Goal: Transaction & Acquisition: Book appointment/travel/reservation

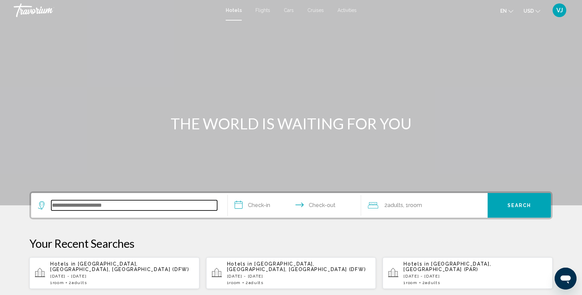
click at [88, 202] on input "Search widget" at bounding box center [134, 205] width 166 height 10
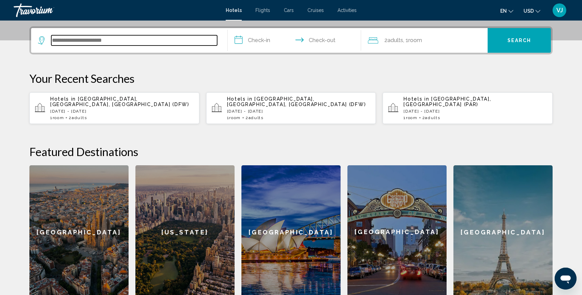
scroll to position [169, 0]
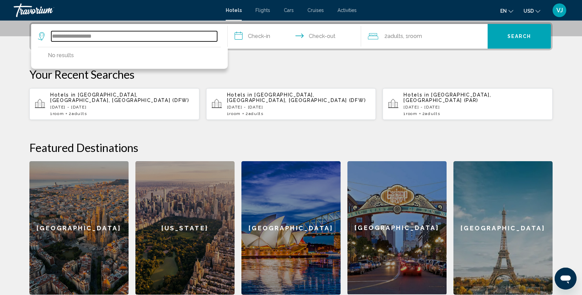
drag, startPoint x: 68, startPoint y: 36, endPoint x: 45, endPoint y: 35, distance: 23.3
click at [45, 35] on div "**********" at bounding box center [127, 36] width 179 height 10
click at [97, 37] on input "**********" at bounding box center [134, 36] width 166 height 10
drag, startPoint x: 78, startPoint y: 37, endPoint x: 49, endPoint y: 33, distance: 29.3
click at [49, 33] on div "**********" at bounding box center [127, 36] width 179 height 10
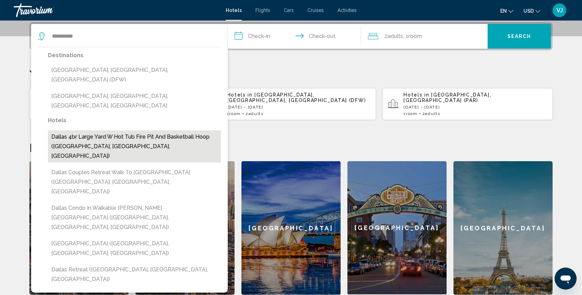
click at [108, 130] on button "Dallas 4br Large Yard W Hot Tub Fire Pit And Basketball Hoop ([GEOGRAPHIC_DATA]…" at bounding box center [134, 146] width 173 height 32
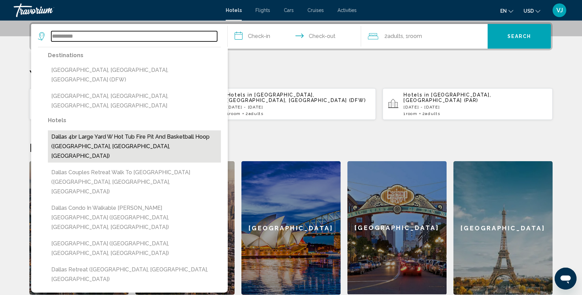
type input "**********"
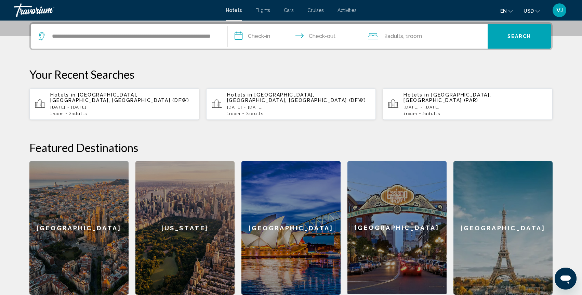
click at [271, 42] on input "**********" at bounding box center [296, 37] width 136 height 27
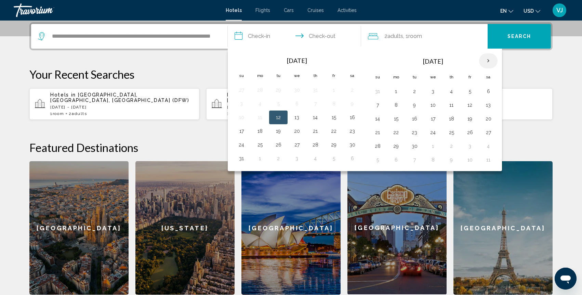
click at [487, 62] on th "Next month" at bounding box center [488, 60] width 18 height 15
click at [450, 119] on button "16" at bounding box center [451, 119] width 11 height 10
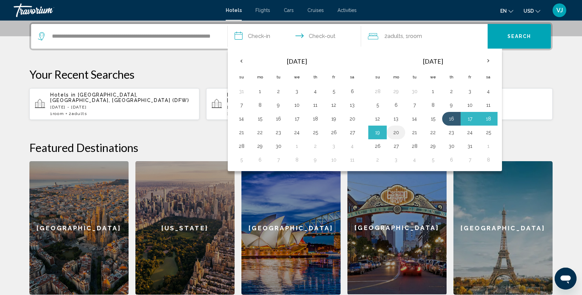
click at [398, 133] on button "20" at bounding box center [395, 132] width 11 height 10
type input "**********"
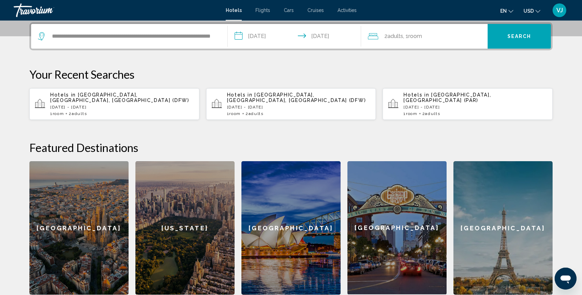
click at [430, 36] on div "2 Adult Adults , 1 Room rooms" at bounding box center [428, 36] width 120 height 10
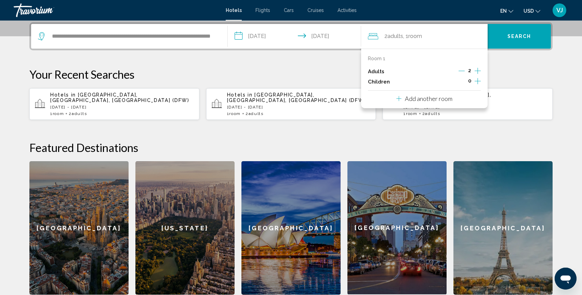
click at [477, 79] on icon "Increment children" at bounding box center [477, 81] width 6 height 8
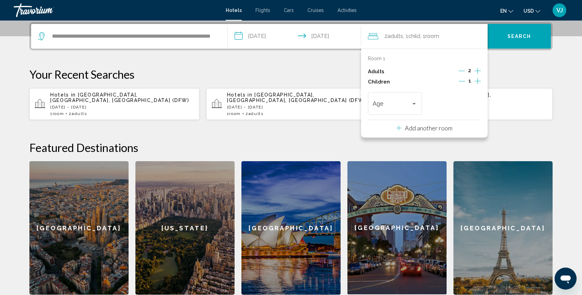
click at [479, 68] on icon "Increment adults" at bounding box center [477, 71] width 6 height 8
click at [511, 37] on span "Search" at bounding box center [519, 36] width 24 height 5
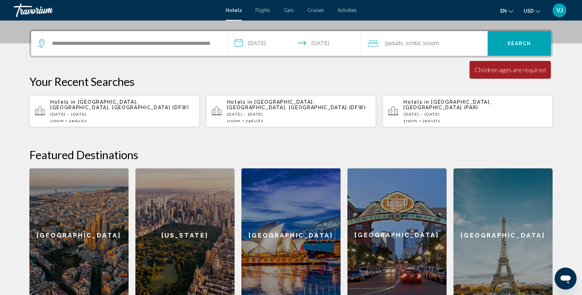
scroll to position [158, 0]
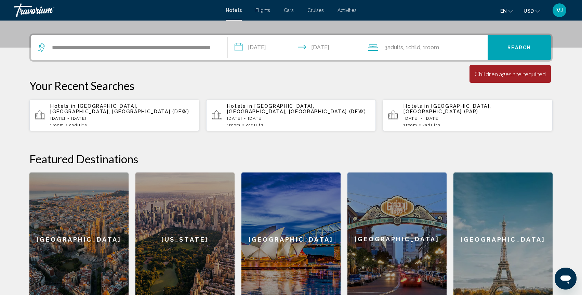
click at [459, 48] on div "3 Adult Adults , 1 Child Children , 1 Room rooms" at bounding box center [428, 48] width 120 height 10
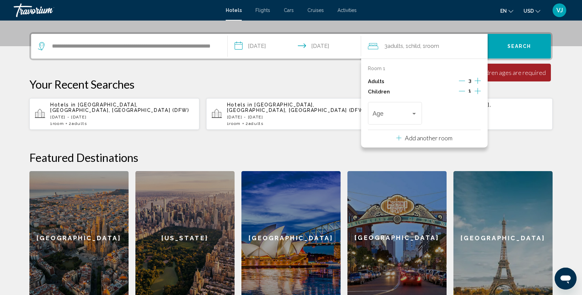
scroll to position [169, 0]
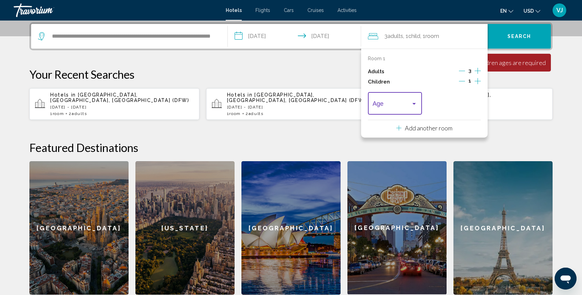
click at [416, 104] on div "Travelers: 3 adults, 1 child" at bounding box center [414, 103] width 6 height 5
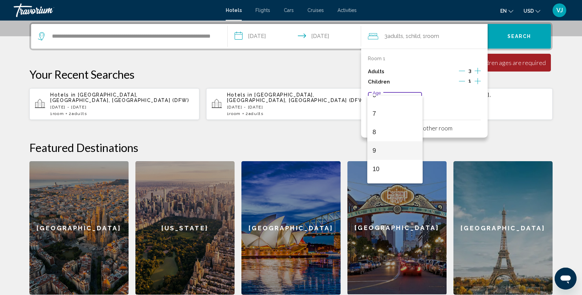
scroll to position [122, 0]
click at [391, 159] on span "10" at bounding box center [395, 167] width 45 height 18
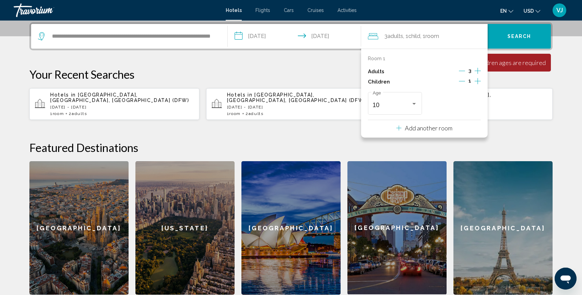
click at [555, 80] on div "**********" at bounding box center [291, 158] width 550 height 272
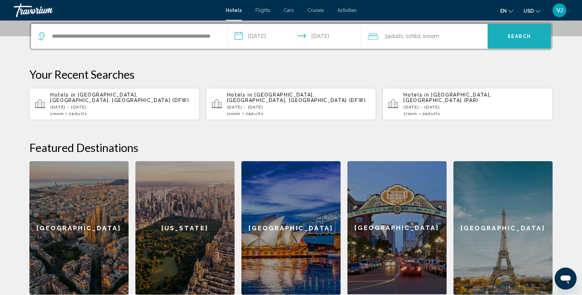
click at [517, 32] on button "Search" at bounding box center [518, 36] width 63 height 25
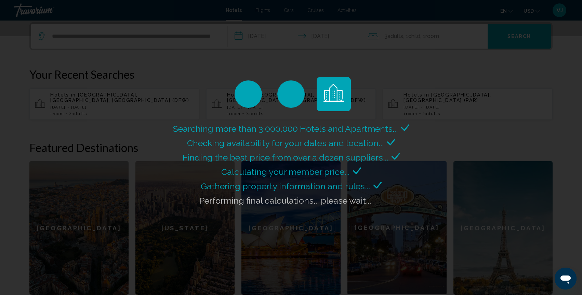
scroll to position [151, 0]
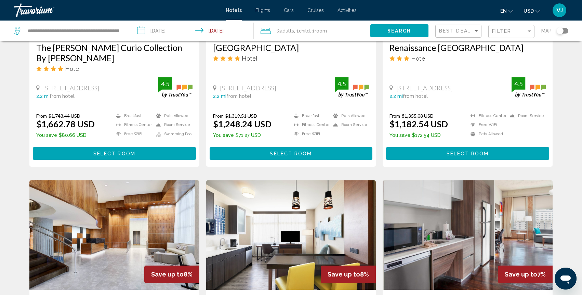
scroll to position [650, 0]
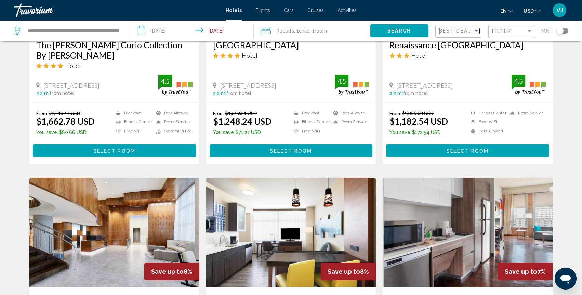
click at [476, 31] on div "Sort by" at bounding box center [475, 31] width 3 height 2
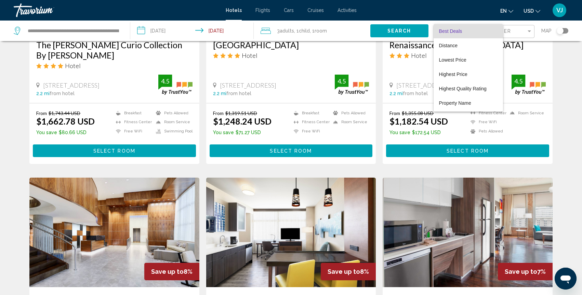
click at [538, 55] on div at bounding box center [291, 147] width 582 height 295
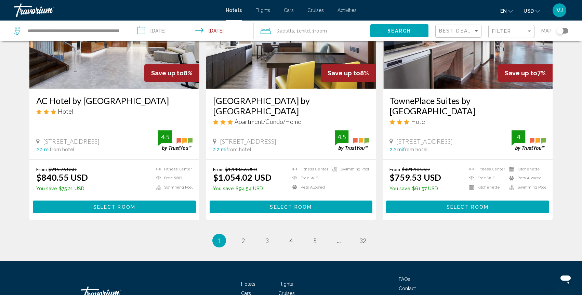
scroll to position [849, 0]
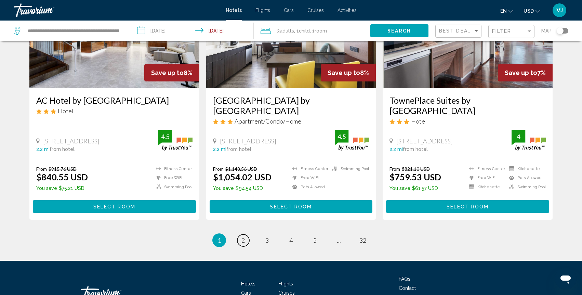
click at [247, 238] on link "page 2" at bounding box center [243, 240] width 12 height 12
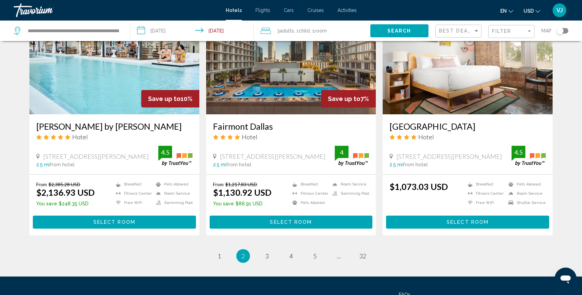
scroll to position [834, 0]
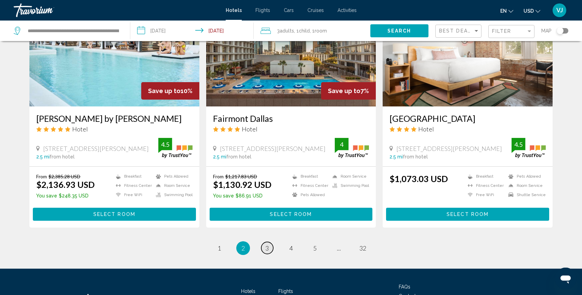
click at [267, 244] on span "3" at bounding box center [266, 248] width 3 height 8
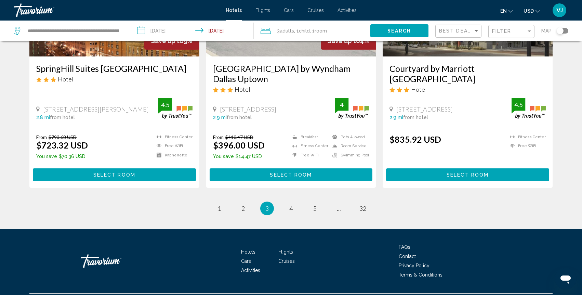
scroll to position [877, 0]
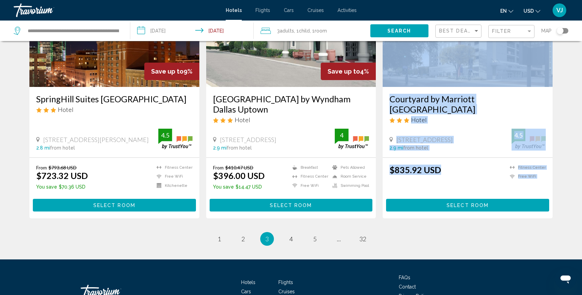
scroll to position [839, 0]
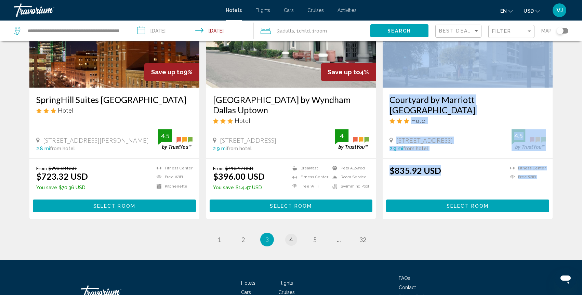
click at [290, 236] on span "4" at bounding box center [290, 240] width 3 height 8
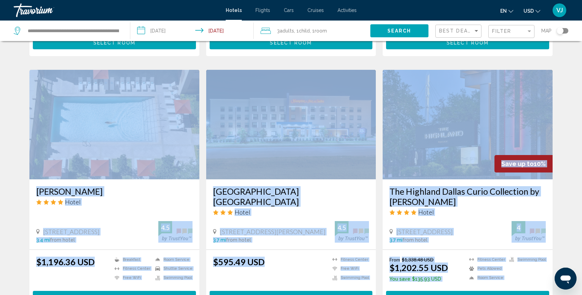
scroll to position [496, 0]
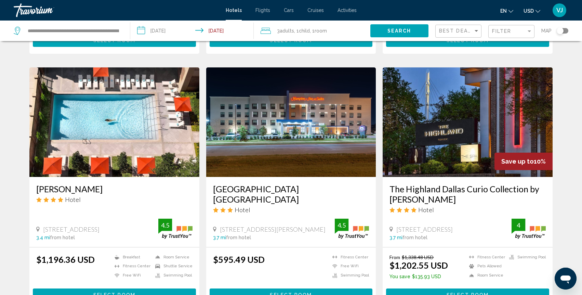
click at [282, 200] on div "[GEOGRAPHIC_DATA] [GEOGRAPHIC_DATA] Hotel [STREET_ADDRESS][PERSON_NAME] 3.7 mi …" at bounding box center [291, 212] width 170 height 70
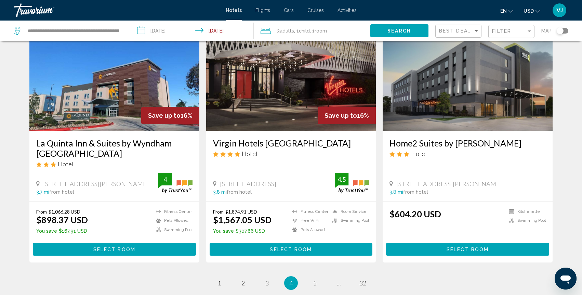
scroll to position [798, 0]
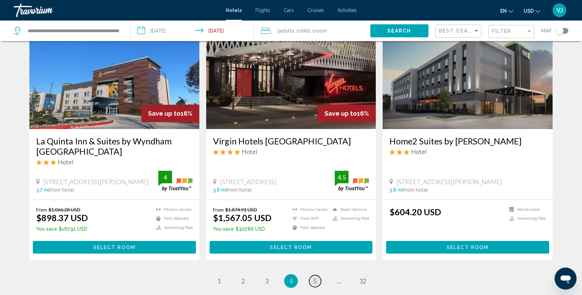
click at [315, 277] on span "5" at bounding box center [314, 281] width 3 height 8
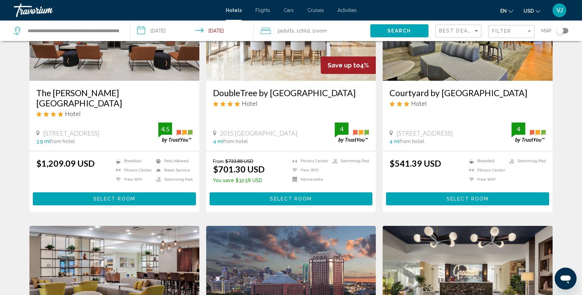
scroll to position [94, 0]
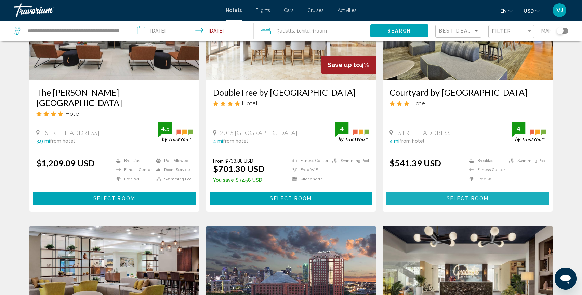
click at [464, 197] on span "Select Room" at bounding box center [467, 198] width 42 height 5
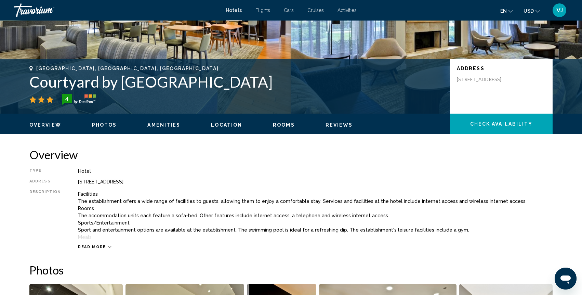
scroll to position [114, 0]
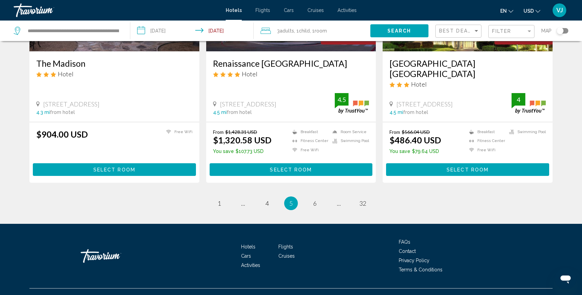
scroll to position [876, 0]
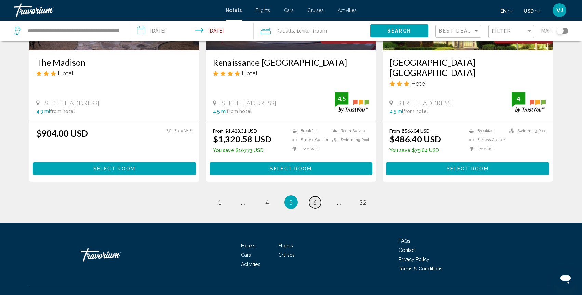
click at [314, 201] on span "6" at bounding box center [314, 202] width 3 height 8
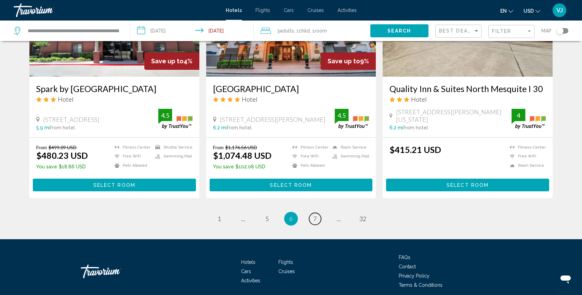
scroll to position [887, 0]
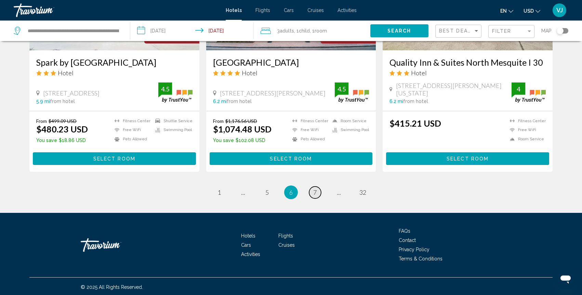
click at [315, 190] on span "7" at bounding box center [314, 192] width 3 height 8
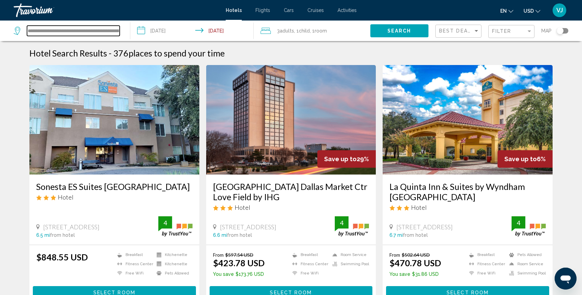
click at [77, 31] on input "**********" at bounding box center [73, 31] width 93 height 10
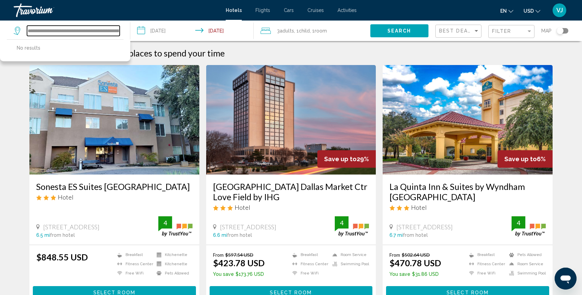
drag, startPoint x: 76, startPoint y: 30, endPoint x: 29, endPoint y: 23, distance: 47.0
click at [29, 23] on div "**********" at bounding box center [68, 31] width 109 height 21
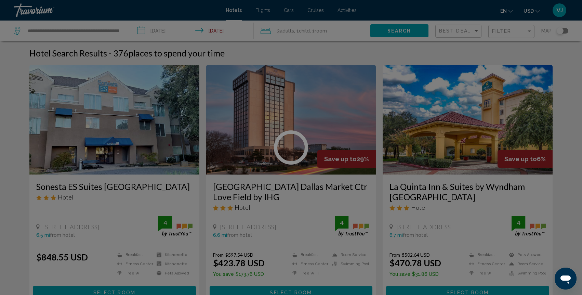
click at [52, 30] on div at bounding box center [291, 147] width 582 height 295
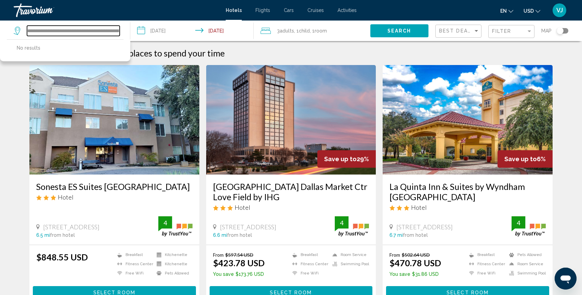
scroll to position [0, 55]
drag, startPoint x: 53, startPoint y: 32, endPoint x: 123, endPoint y: 34, distance: 69.4
click at [123, 34] on div "**********" at bounding box center [68, 31] width 109 height 21
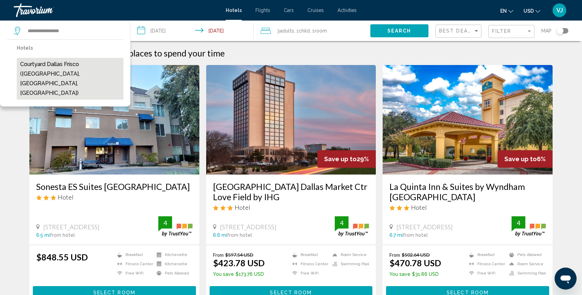
click at [93, 65] on button "Courtyard Dallas Frisco ([GEOGRAPHIC_DATA], [GEOGRAPHIC_DATA], [GEOGRAPHIC_DATA…" at bounding box center [70, 79] width 107 height 42
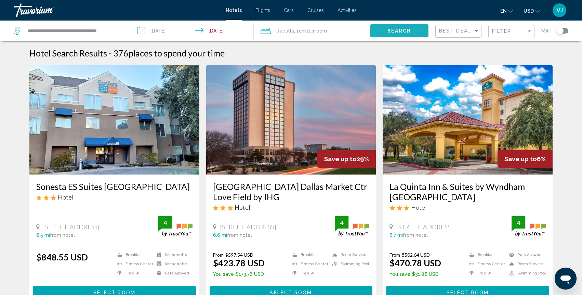
click at [404, 32] on span "Search" at bounding box center [399, 30] width 24 height 5
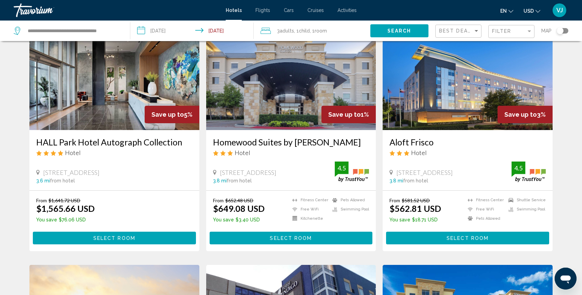
scroll to position [553, 0]
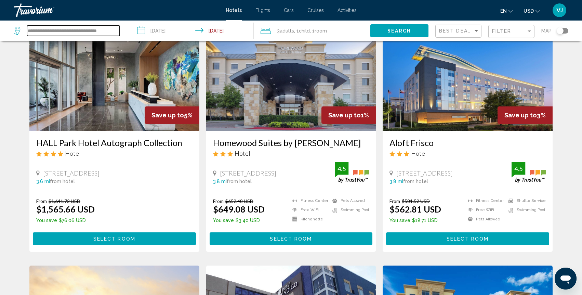
click at [114, 30] on input "**********" at bounding box center [73, 31] width 93 height 10
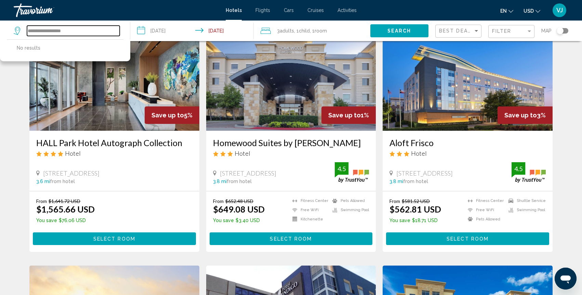
drag, startPoint x: 51, startPoint y: 30, endPoint x: 63, endPoint y: 31, distance: 12.0
click at [51, 30] on input "**********" at bounding box center [73, 31] width 93 height 10
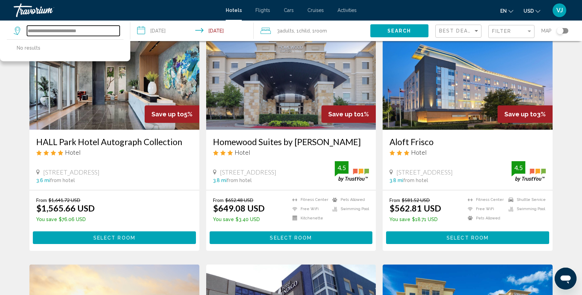
drag, startPoint x: 71, startPoint y: 31, endPoint x: 77, endPoint y: 30, distance: 6.2
click at [71, 31] on input "**********" at bounding box center [73, 31] width 93 height 10
click at [51, 30] on input "**********" at bounding box center [73, 31] width 93 height 10
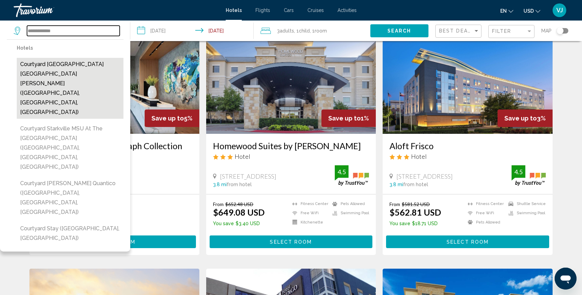
scroll to position [549, 0]
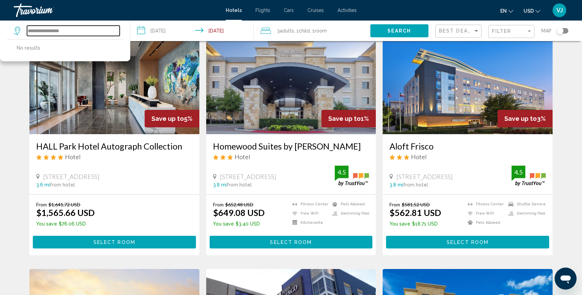
type input "**********"
click at [86, 30] on input "**********" at bounding box center [73, 31] width 93 height 10
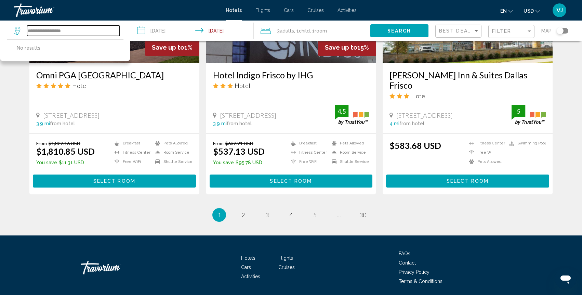
scroll to position [867, 0]
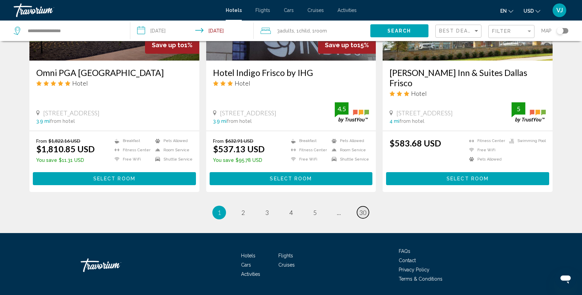
click at [364, 209] on span "30" at bounding box center [362, 213] width 7 height 8
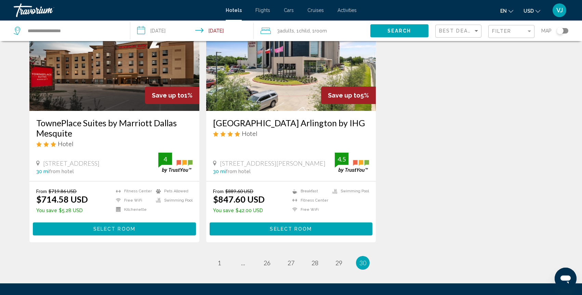
scroll to position [65, 0]
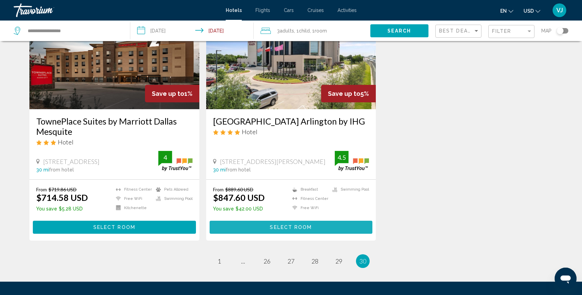
click at [291, 227] on span "Select Room" at bounding box center [291, 227] width 42 height 5
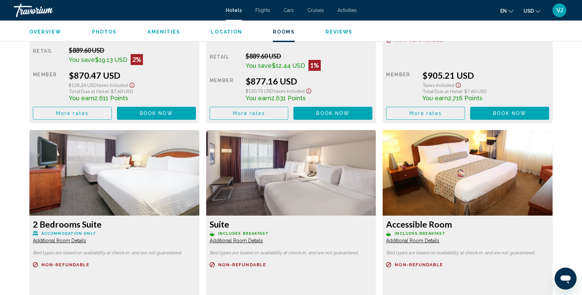
scroll to position [1307, 0]
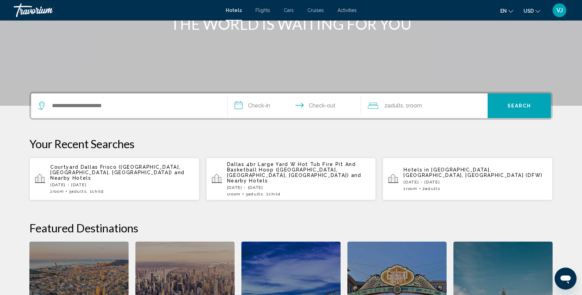
scroll to position [98, 0]
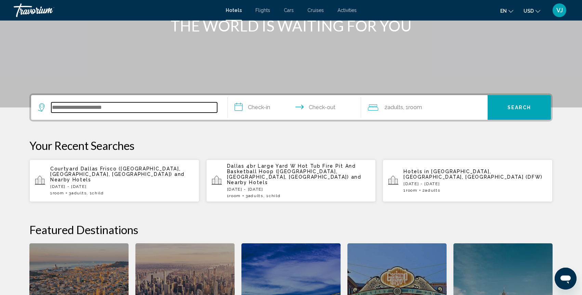
click at [69, 107] on input "Search widget" at bounding box center [134, 107] width 166 height 10
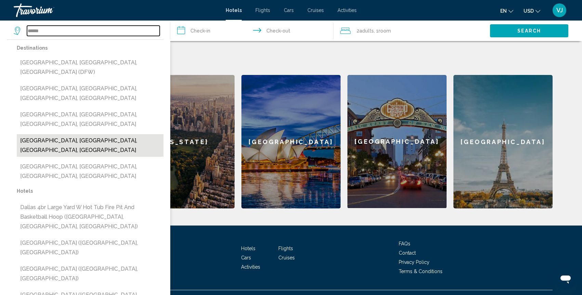
scroll to position [269, 0]
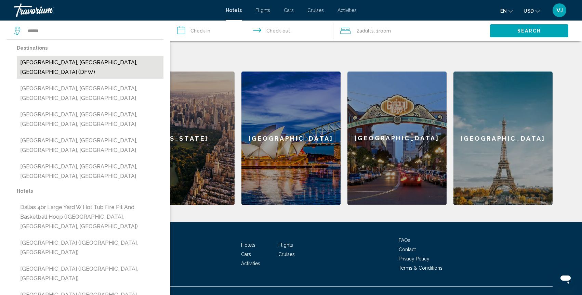
click at [68, 63] on button "[GEOGRAPHIC_DATA], [GEOGRAPHIC_DATA], [GEOGRAPHIC_DATA] (DFW)" at bounding box center [90, 67] width 147 height 23
type input "**********"
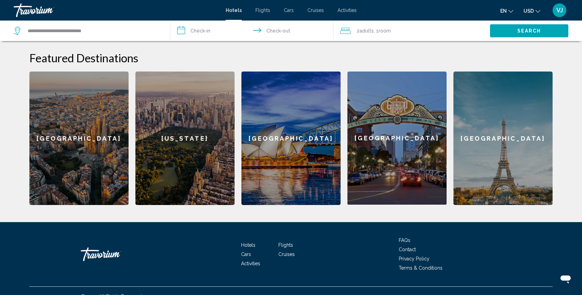
click at [202, 34] on input "**********" at bounding box center [253, 32] width 166 height 23
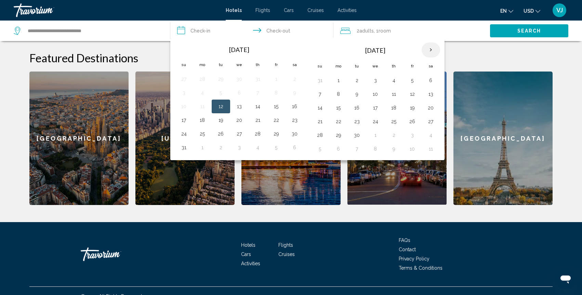
click at [430, 50] on th "Next month" at bounding box center [430, 49] width 18 height 15
click at [395, 107] on button "16" at bounding box center [393, 108] width 11 height 10
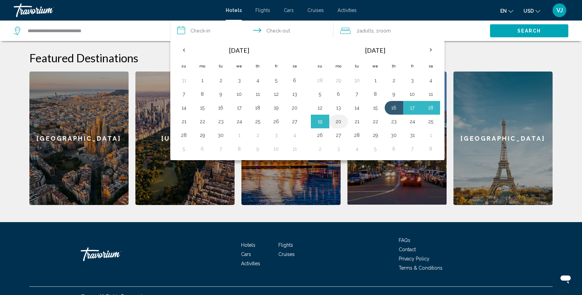
click at [339, 119] on button "20" at bounding box center [338, 122] width 11 height 10
type input "**********"
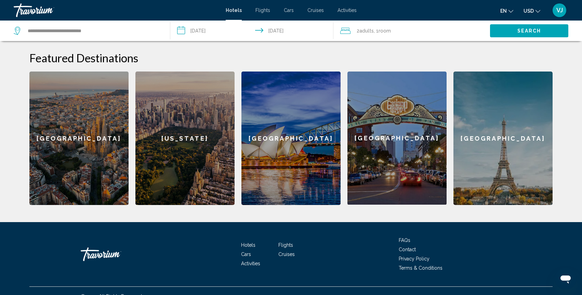
click at [425, 29] on div "2 Adult Adults , 1 Room rooms" at bounding box center [415, 31] width 150 height 10
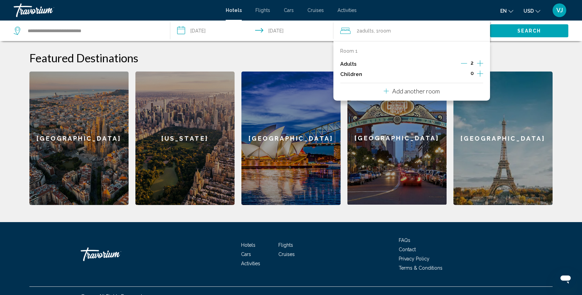
click at [481, 63] on icon "Increment adults" at bounding box center [480, 63] width 6 height 6
click at [525, 28] on span "Search" at bounding box center [529, 30] width 24 height 5
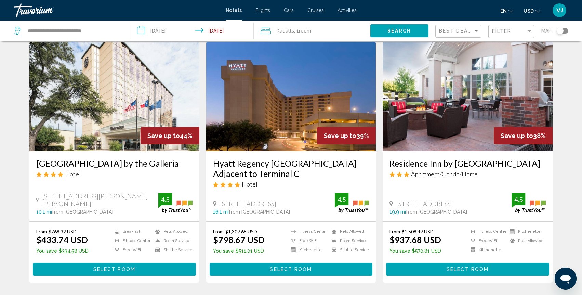
scroll to position [24, 0]
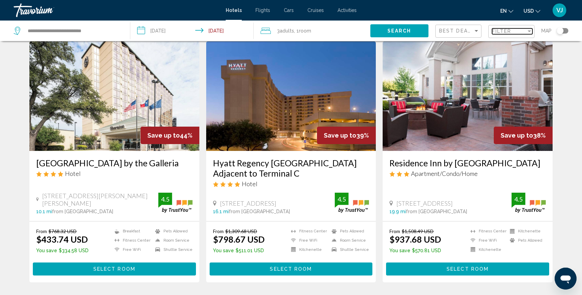
click at [528, 30] on div "Filter" at bounding box center [528, 31] width 3 height 2
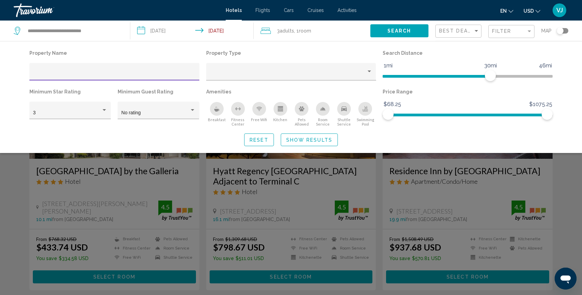
scroll to position [0, 0]
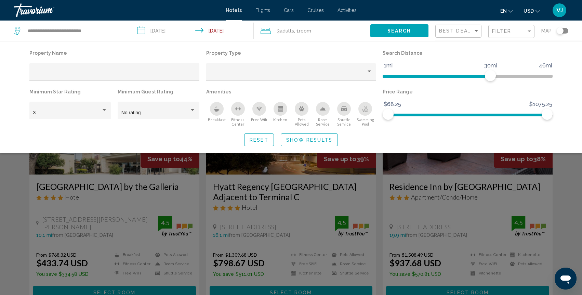
click at [564, 187] on div "Search widget" at bounding box center [291, 199] width 582 height 192
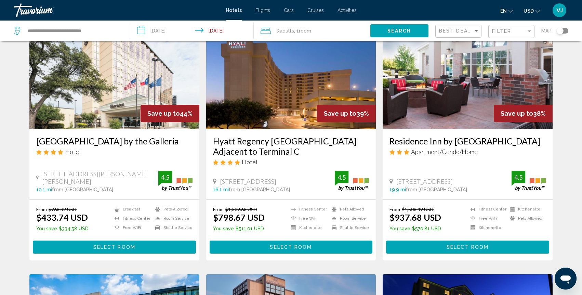
scroll to position [40, 0]
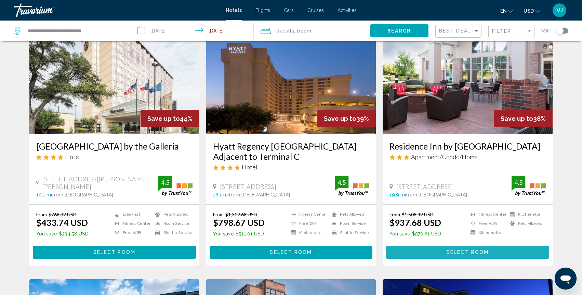
click at [469, 251] on span "Select Room" at bounding box center [467, 252] width 42 height 5
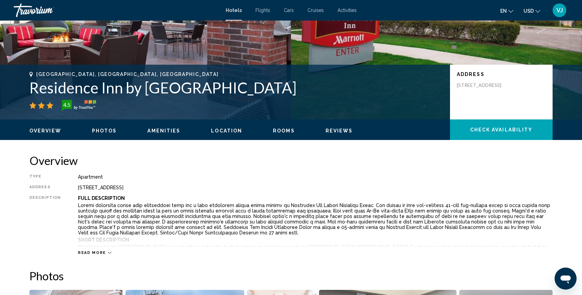
scroll to position [123, 0]
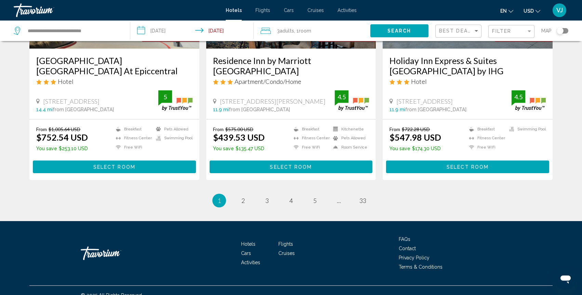
scroll to position [889, 0]
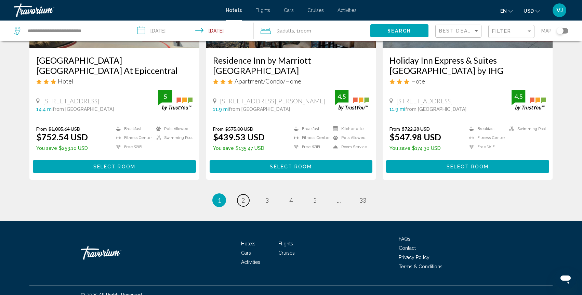
click at [246, 199] on link "page 2" at bounding box center [243, 200] width 12 height 12
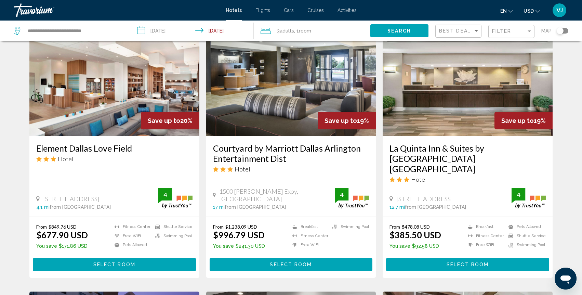
scroll to position [290, 0]
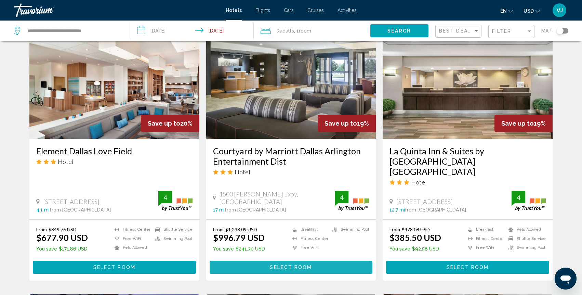
click at [295, 265] on span "Select Room" at bounding box center [291, 267] width 42 height 5
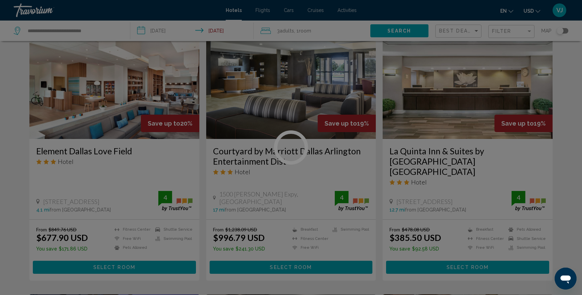
scroll to position [291, 0]
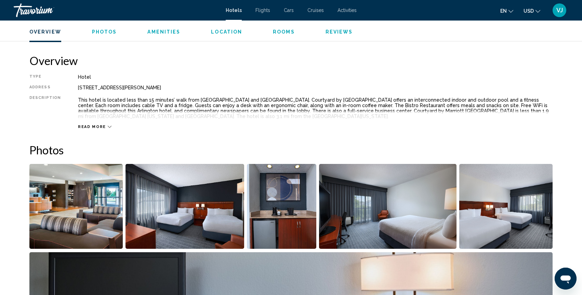
scroll to position [207, 0]
click at [108, 125] on icon "Main content" at bounding box center [110, 126] width 4 height 4
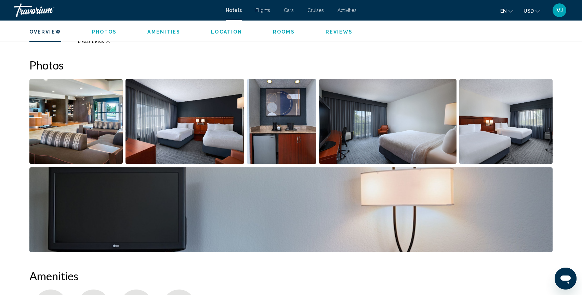
scroll to position [290, 0]
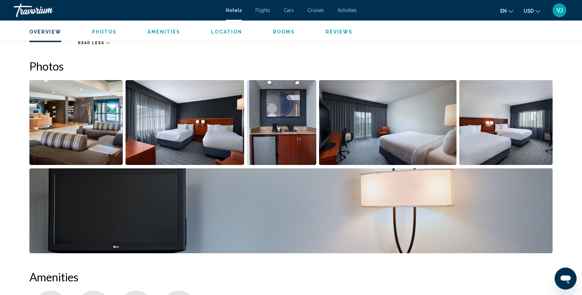
click at [276, 33] on span "Rooms" at bounding box center [284, 31] width 22 height 5
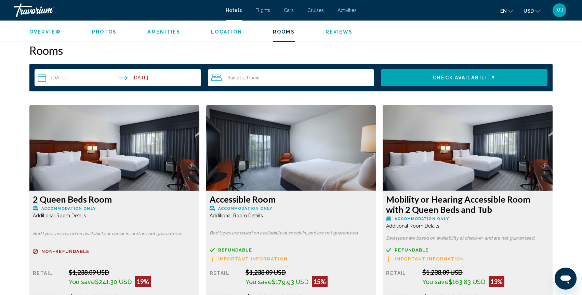
scroll to position [840, 0]
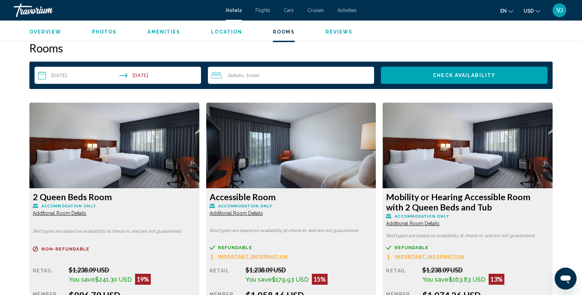
click at [338, 32] on span "Reviews" at bounding box center [338, 31] width 27 height 5
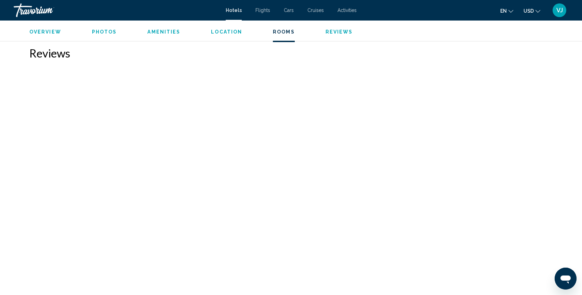
scroll to position [1856, 0]
click at [96, 30] on span "Photos" at bounding box center [104, 31] width 25 height 5
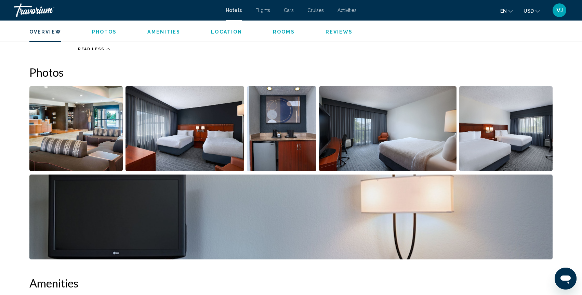
scroll to position [283, 0]
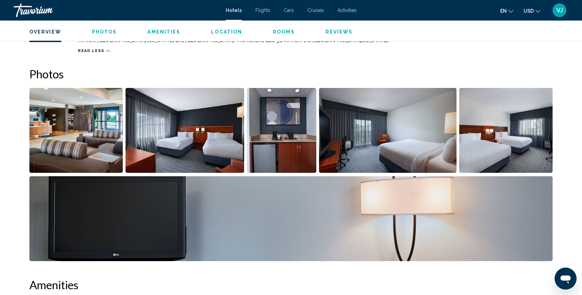
click at [199, 146] on img "Open full-screen image slider" at bounding box center [184, 130] width 119 height 85
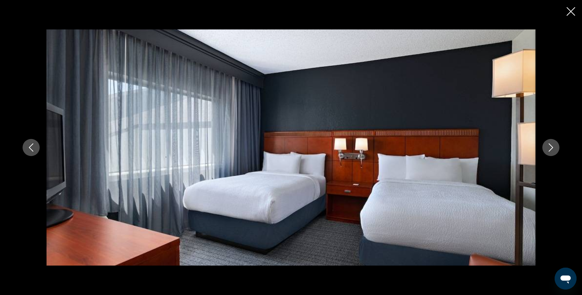
scroll to position [286, 0]
click at [547, 148] on icon "Next image" at bounding box center [551, 147] width 8 height 8
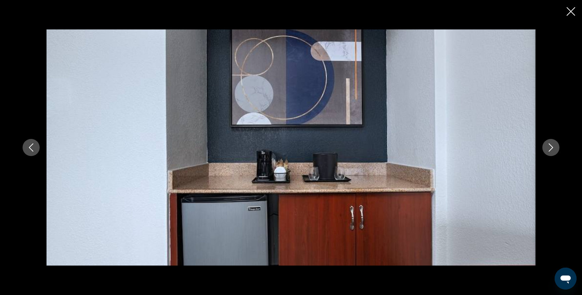
click at [547, 148] on icon "Next image" at bounding box center [551, 147] width 8 height 8
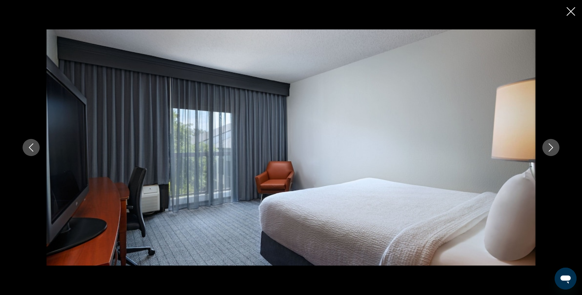
click at [547, 148] on icon "Next image" at bounding box center [551, 147] width 8 height 8
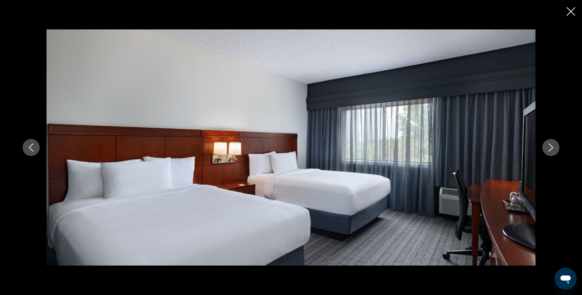
click at [551, 148] on icon "Next image" at bounding box center [551, 147] width 8 height 8
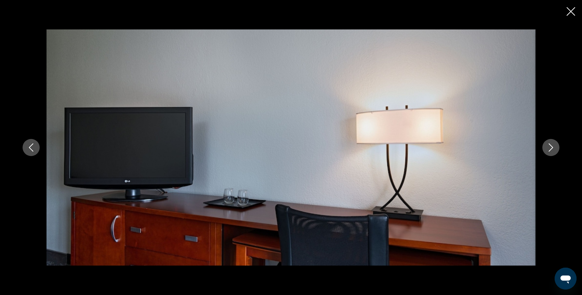
click at [551, 148] on icon "Next image" at bounding box center [551, 147] width 8 height 8
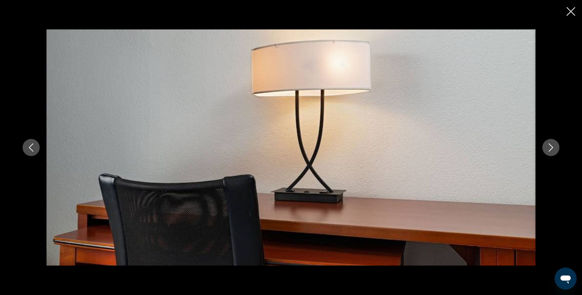
click at [551, 148] on icon "Next image" at bounding box center [551, 147] width 8 height 8
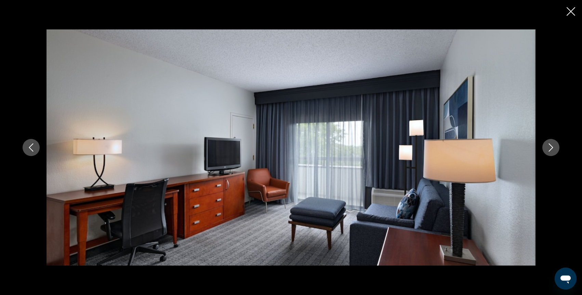
click at [551, 148] on icon "Next image" at bounding box center [551, 147] width 8 height 8
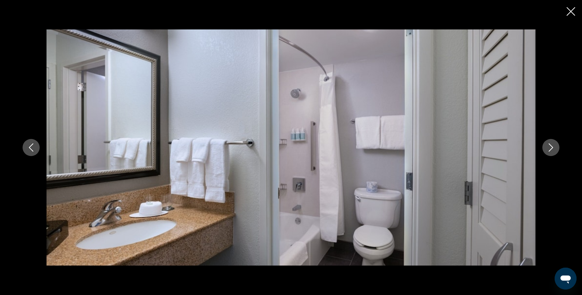
click at [551, 148] on icon "Next image" at bounding box center [551, 147] width 8 height 8
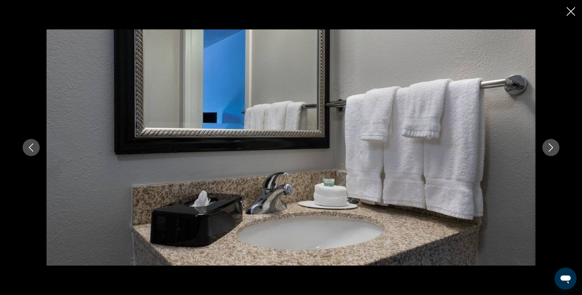
click at [551, 148] on icon "Next image" at bounding box center [551, 147] width 8 height 8
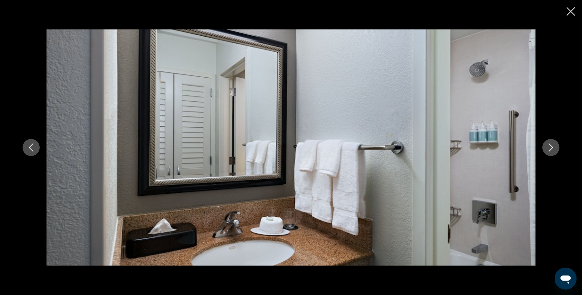
click at [551, 148] on icon "Next image" at bounding box center [551, 147] width 8 height 8
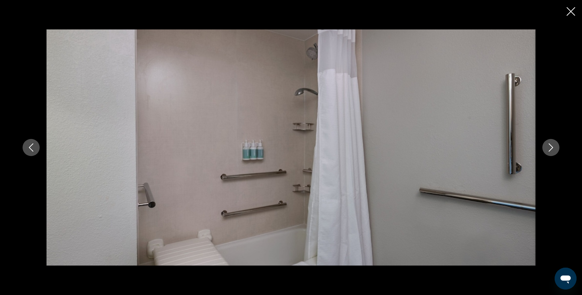
click at [551, 148] on icon "Next image" at bounding box center [551, 147] width 8 height 8
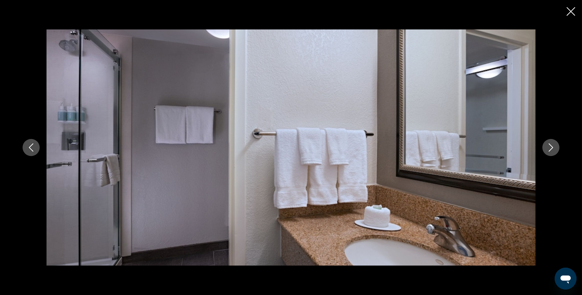
click at [551, 148] on icon "Next image" at bounding box center [551, 147] width 8 height 8
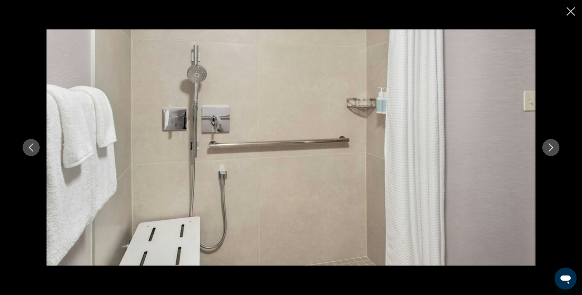
click at [551, 148] on icon "Next image" at bounding box center [551, 147] width 8 height 8
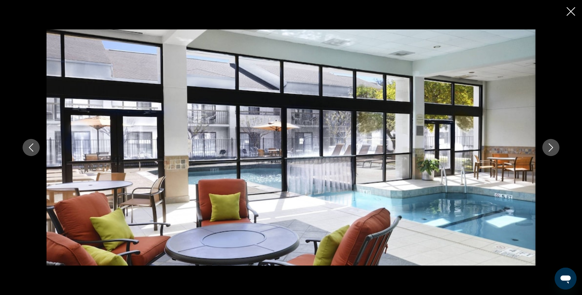
click at [551, 148] on icon "Next image" at bounding box center [551, 147] width 8 height 8
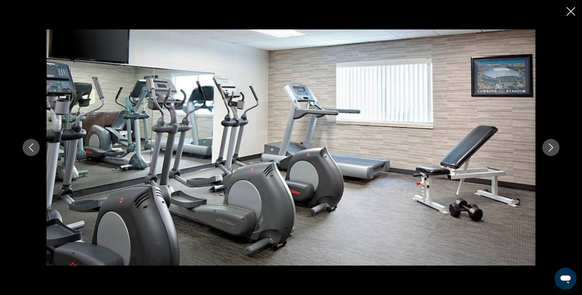
click at [551, 148] on icon "Next image" at bounding box center [551, 147] width 8 height 8
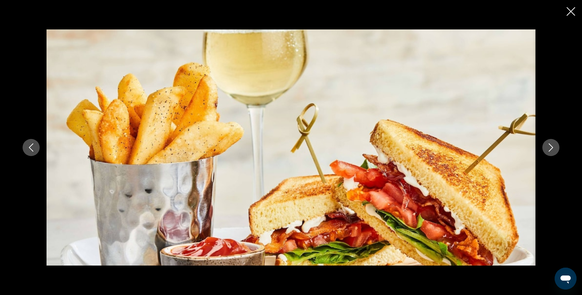
click at [551, 148] on icon "Next image" at bounding box center [551, 147] width 8 height 8
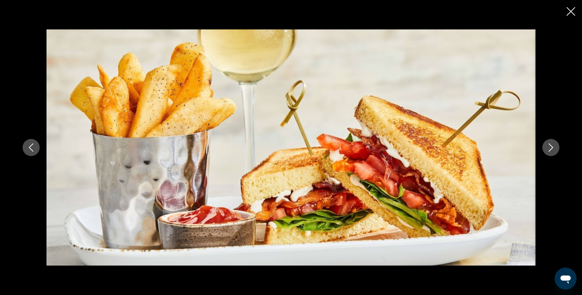
click at [551, 148] on icon "Next image" at bounding box center [551, 147] width 8 height 8
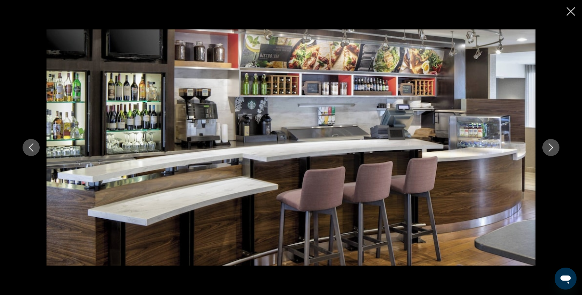
click at [551, 148] on icon "Next image" at bounding box center [551, 147] width 8 height 8
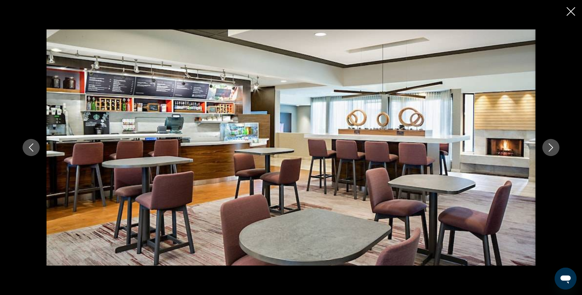
click at [551, 148] on icon "Next image" at bounding box center [551, 147] width 8 height 8
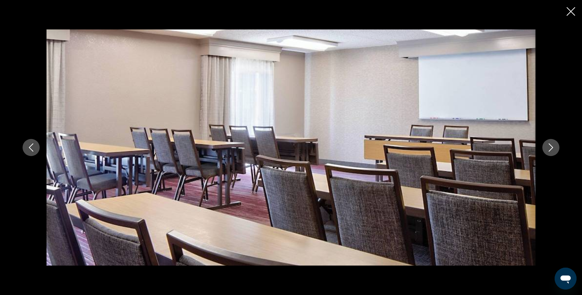
click at [551, 148] on icon "Next image" at bounding box center [551, 147] width 8 height 8
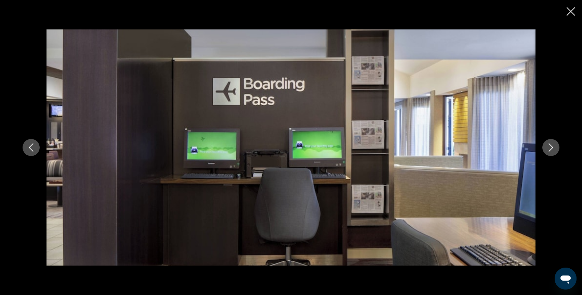
click at [551, 148] on icon "Next image" at bounding box center [551, 147] width 8 height 8
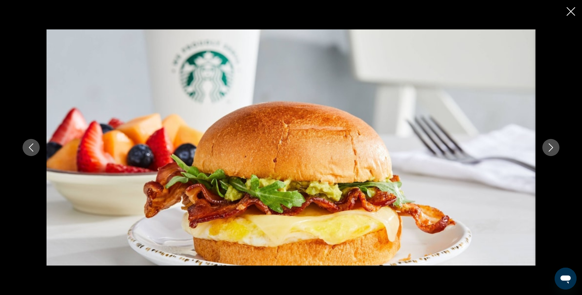
click at [551, 148] on icon "Next image" at bounding box center [551, 147] width 8 height 8
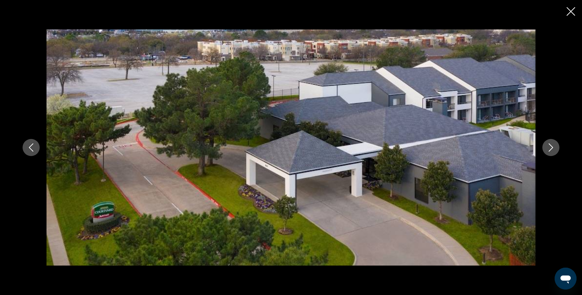
click at [551, 148] on icon "Next image" at bounding box center [551, 147] width 8 height 8
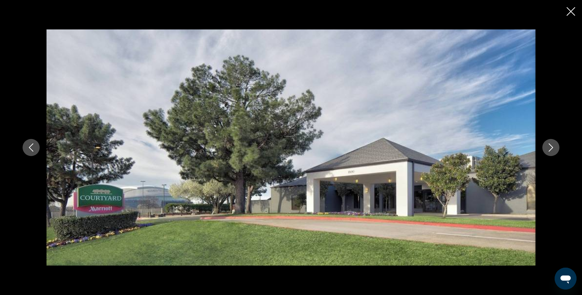
click at [551, 148] on icon "Next image" at bounding box center [551, 147] width 8 height 8
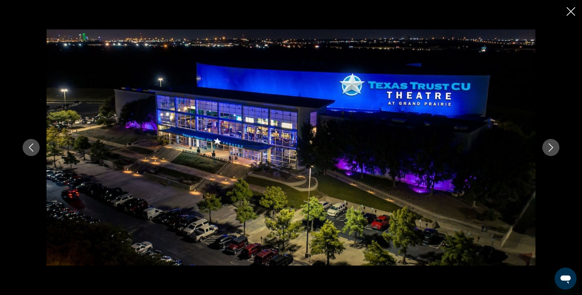
click at [551, 148] on icon "Next image" at bounding box center [551, 147] width 8 height 8
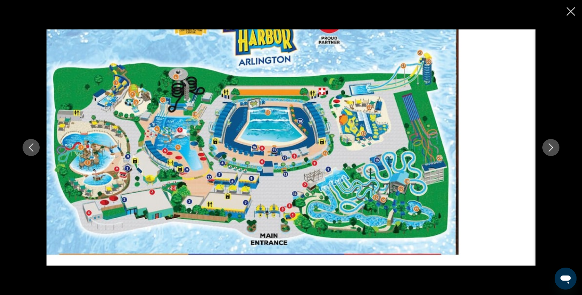
click at [551, 148] on icon "Next image" at bounding box center [551, 147] width 8 height 8
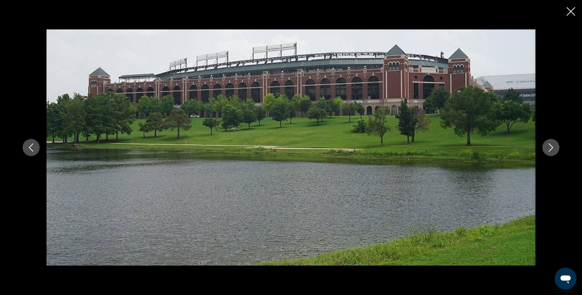
click at [551, 148] on icon "Next image" at bounding box center [551, 147] width 8 height 8
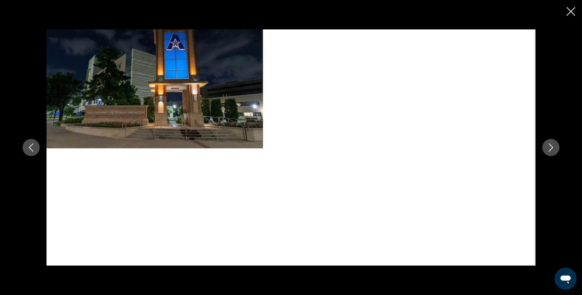
click at [551, 148] on icon "Next image" at bounding box center [551, 147] width 8 height 8
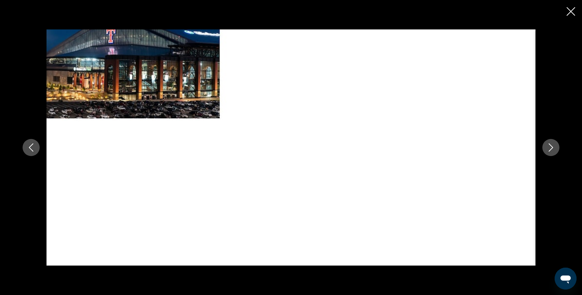
click at [551, 148] on icon "Next image" at bounding box center [551, 147] width 8 height 8
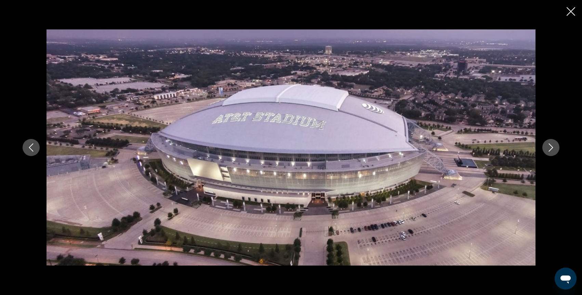
click at [551, 148] on icon "Next image" at bounding box center [551, 147] width 8 height 8
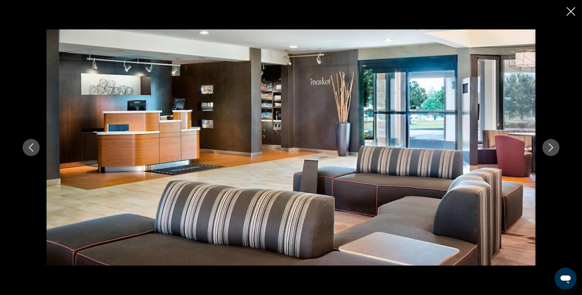
click at [551, 148] on icon "Next image" at bounding box center [551, 147] width 8 height 8
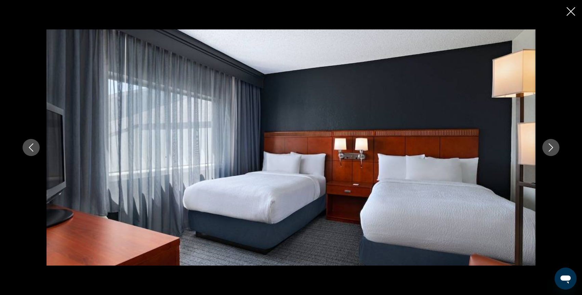
click at [551, 148] on icon "Next image" at bounding box center [551, 147] width 8 height 8
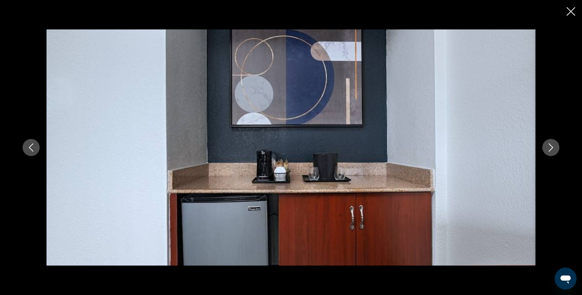
click at [551, 148] on icon "Next image" at bounding box center [551, 147] width 8 height 8
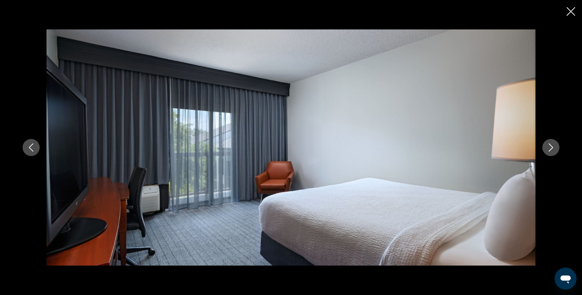
click at [551, 148] on icon "Next image" at bounding box center [551, 147] width 8 height 8
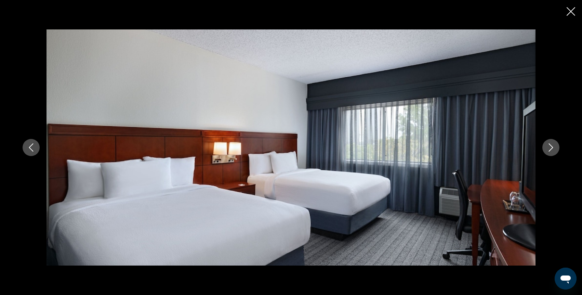
click at [551, 148] on icon "Next image" at bounding box center [551, 147] width 8 height 8
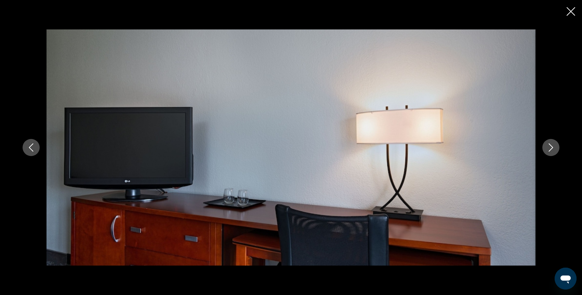
click at [551, 148] on icon "Next image" at bounding box center [551, 147] width 8 height 8
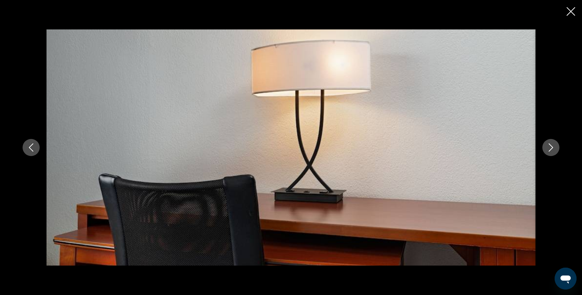
click at [551, 148] on icon "Next image" at bounding box center [551, 147] width 8 height 8
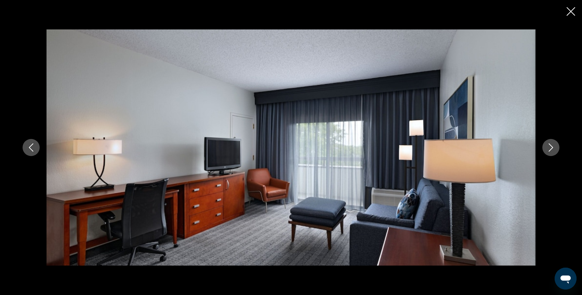
click at [551, 148] on icon "Next image" at bounding box center [551, 147] width 8 height 8
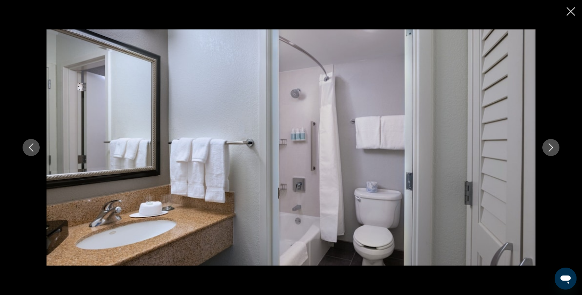
click at [551, 148] on icon "Next image" at bounding box center [551, 147] width 8 height 8
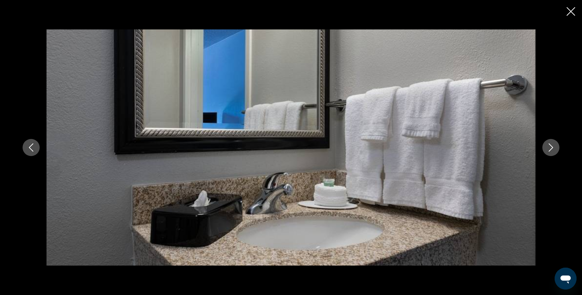
click at [551, 148] on icon "Next image" at bounding box center [551, 147] width 8 height 8
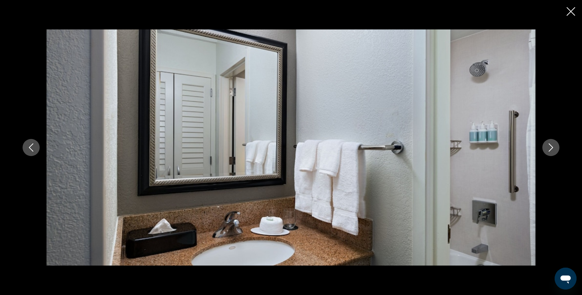
click at [551, 148] on icon "Next image" at bounding box center [551, 147] width 8 height 8
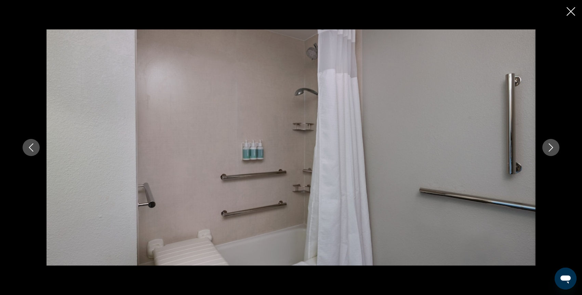
click at [551, 148] on icon "Next image" at bounding box center [551, 147] width 8 height 8
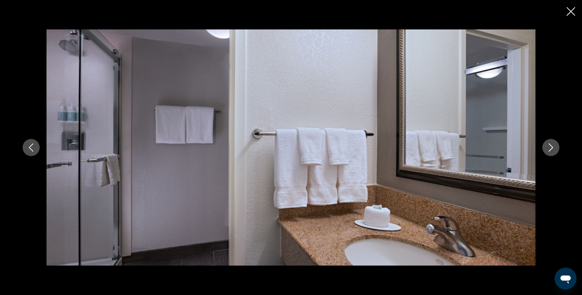
click at [551, 148] on icon "Next image" at bounding box center [551, 147] width 8 height 8
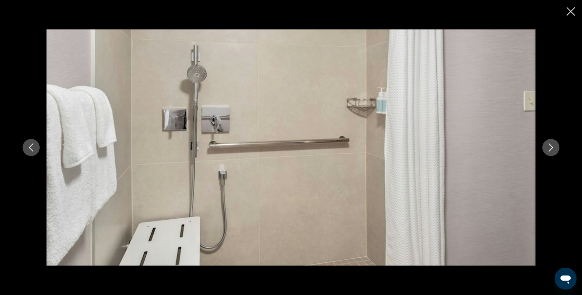
click at [551, 148] on icon "Next image" at bounding box center [551, 147] width 8 height 8
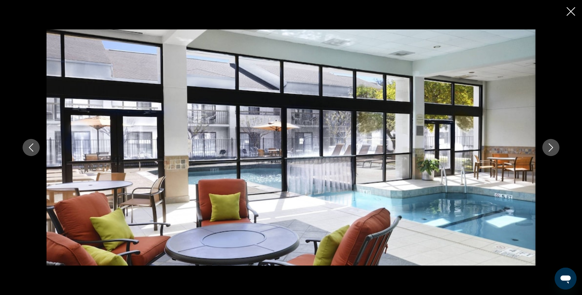
click at [551, 148] on icon "Next image" at bounding box center [551, 147] width 8 height 8
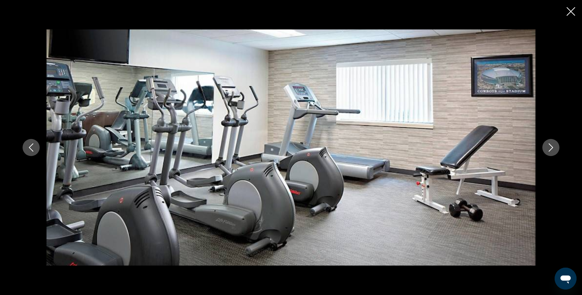
click at [551, 148] on icon "Next image" at bounding box center [551, 147] width 8 height 8
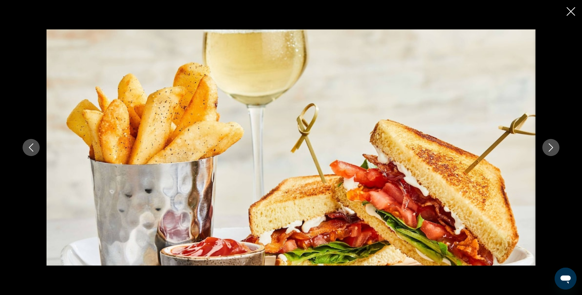
click at [551, 148] on icon "Next image" at bounding box center [551, 147] width 8 height 8
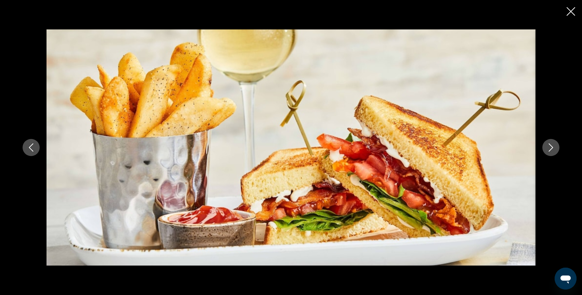
click at [551, 148] on icon "Next image" at bounding box center [551, 147] width 8 height 8
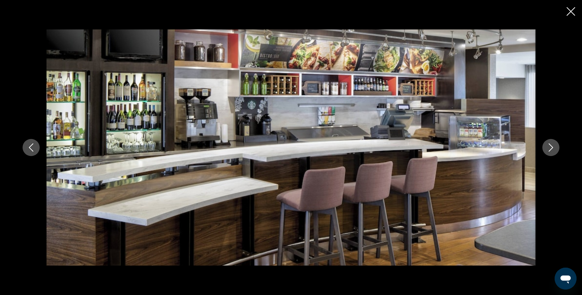
click at [550, 148] on icon "Next image" at bounding box center [551, 147] width 8 height 8
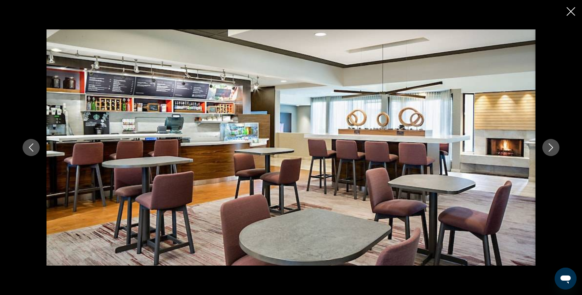
click at [550, 147] on icon "Next image" at bounding box center [551, 147] width 8 height 8
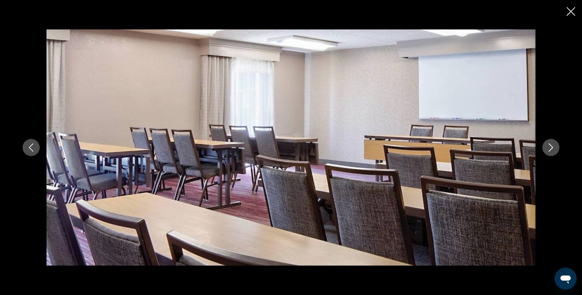
click at [551, 147] on icon "Next image" at bounding box center [551, 147] width 8 height 8
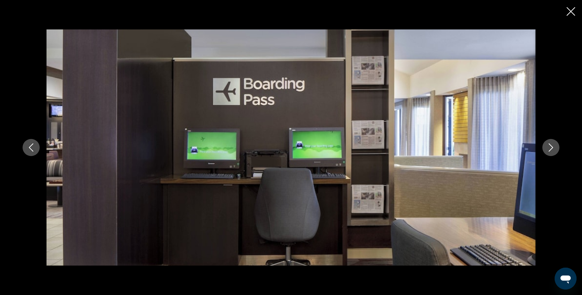
click at [551, 147] on icon "Next image" at bounding box center [551, 147] width 8 height 8
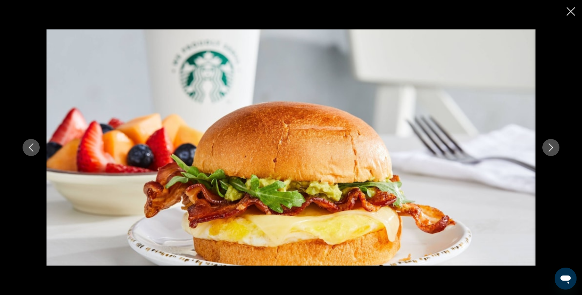
click at [551, 147] on icon "Next image" at bounding box center [551, 147] width 8 height 8
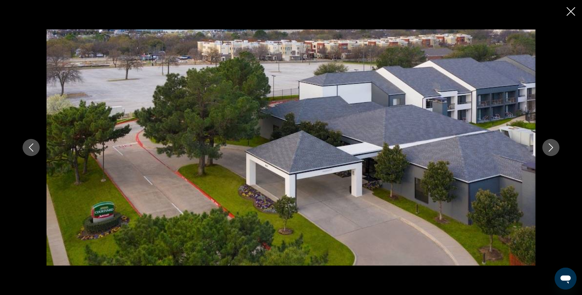
click at [551, 147] on icon "Next image" at bounding box center [551, 147] width 8 height 8
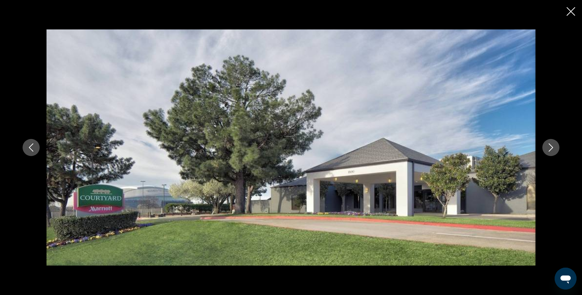
click at [551, 147] on icon "Next image" at bounding box center [551, 147] width 8 height 8
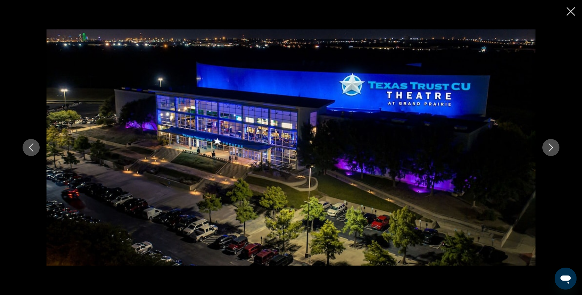
click at [551, 147] on icon "Next image" at bounding box center [551, 147] width 8 height 8
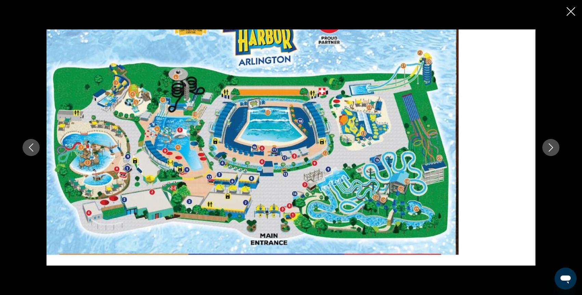
scroll to position [213, 0]
click at [554, 148] on icon "Next image" at bounding box center [551, 147] width 8 height 8
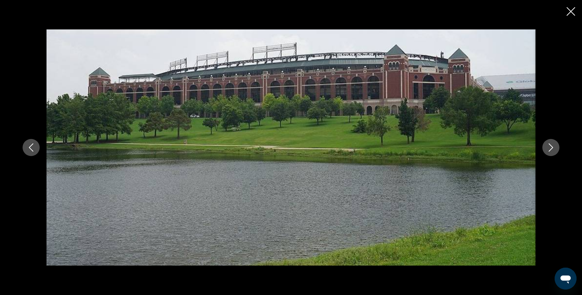
click at [554, 147] on icon "Next image" at bounding box center [551, 147] width 8 height 8
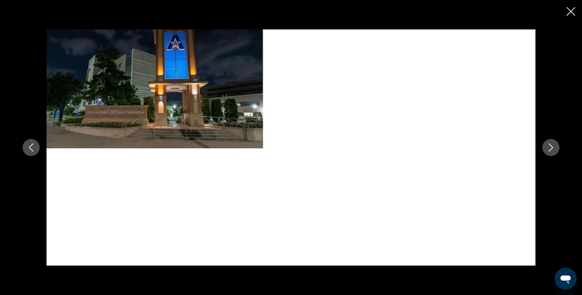
click at [553, 147] on icon "Next image" at bounding box center [551, 147] width 8 height 8
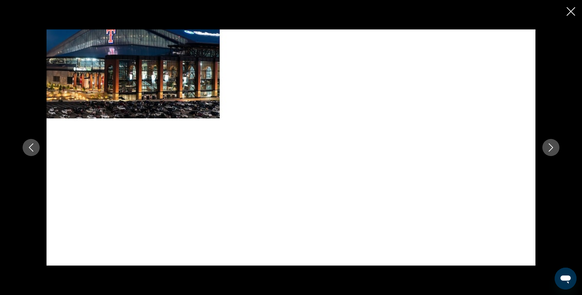
click at [551, 146] on icon "Next image" at bounding box center [551, 147] width 8 height 8
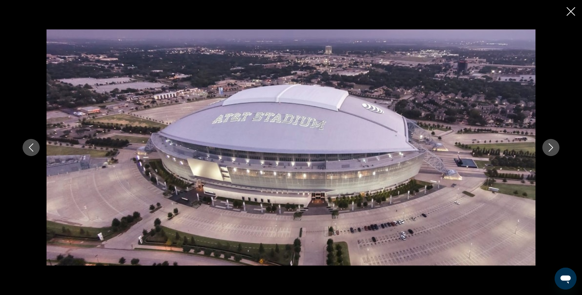
click at [551, 146] on icon "Next image" at bounding box center [551, 147] width 8 height 8
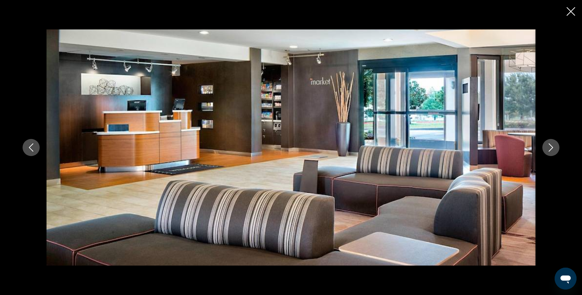
click at [551, 146] on icon "Next image" at bounding box center [551, 147] width 8 height 8
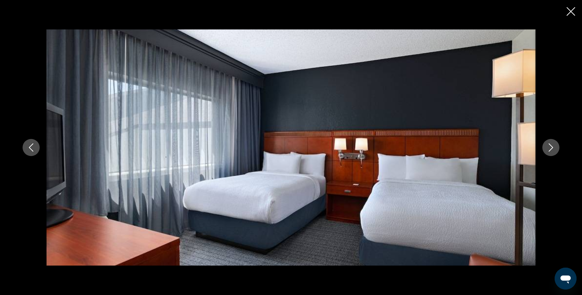
click at [547, 146] on icon "Next image" at bounding box center [551, 147] width 8 height 8
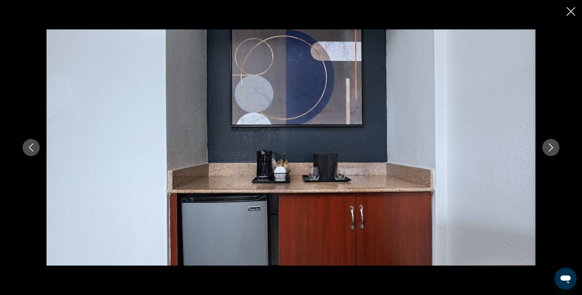
click at [547, 146] on icon "Next image" at bounding box center [551, 147] width 8 height 8
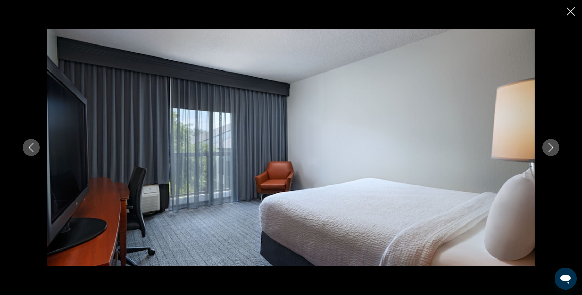
click at [547, 146] on icon "Next image" at bounding box center [551, 147] width 8 height 8
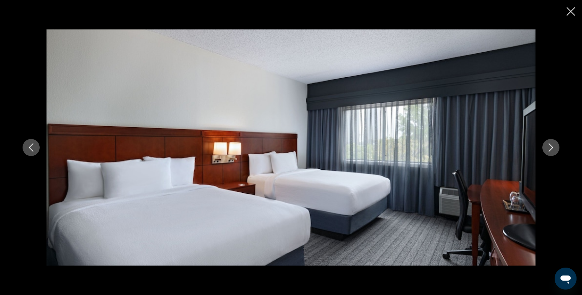
click at [30, 147] on icon "Previous image" at bounding box center [31, 147] width 8 height 8
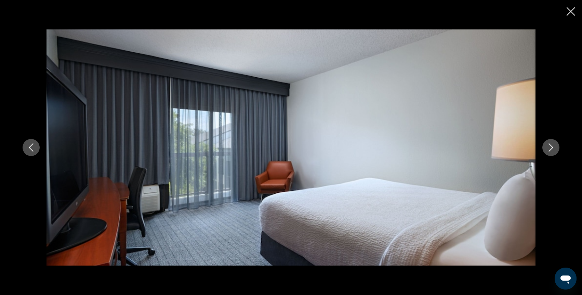
click at [555, 146] on button "Next image" at bounding box center [550, 147] width 17 height 17
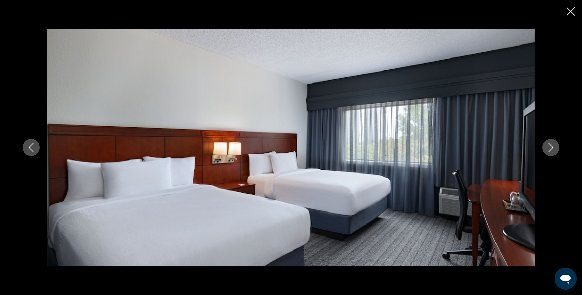
click at [553, 146] on icon "Next image" at bounding box center [551, 147] width 8 height 8
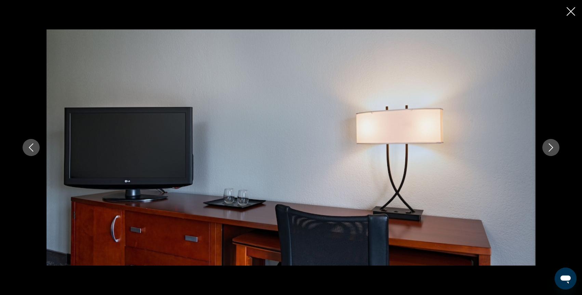
click at [553, 146] on icon "Next image" at bounding box center [551, 147] width 8 height 8
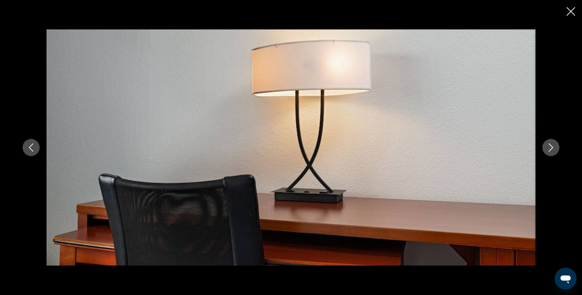
click at [553, 146] on icon "Next image" at bounding box center [551, 147] width 8 height 8
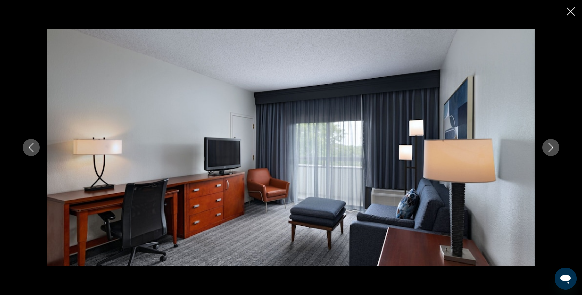
click at [553, 146] on icon "Next image" at bounding box center [551, 147] width 8 height 8
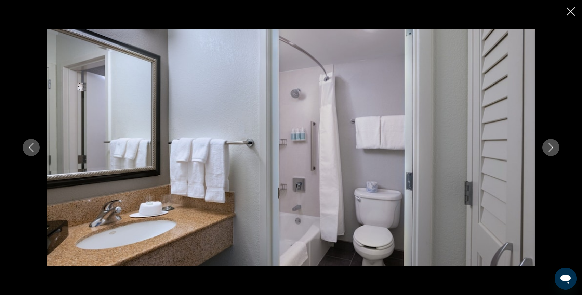
click at [553, 146] on icon "Next image" at bounding box center [551, 147] width 8 height 8
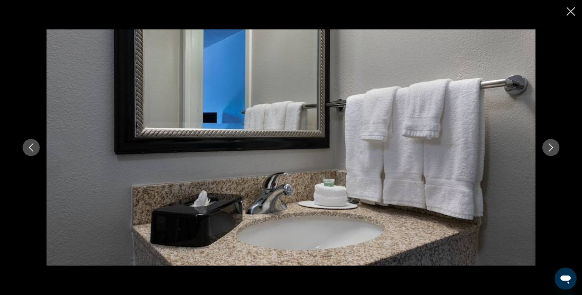
click at [552, 146] on icon "Next image" at bounding box center [551, 147] width 8 height 8
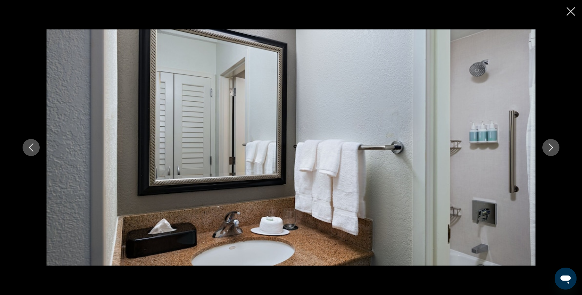
click at [552, 146] on icon "Next image" at bounding box center [551, 147] width 8 height 8
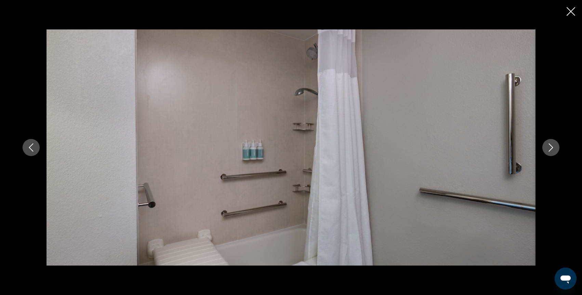
click at [552, 146] on icon "Next image" at bounding box center [551, 147] width 8 height 8
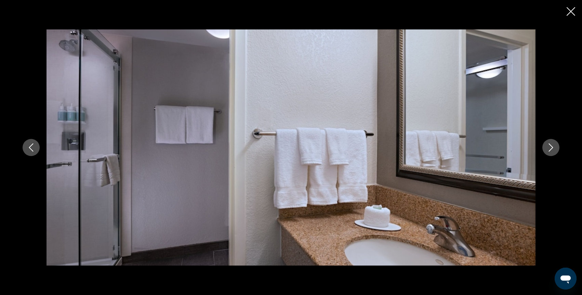
click at [552, 146] on icon "Next image" at bounding box center [551, 147] width 8 height 8
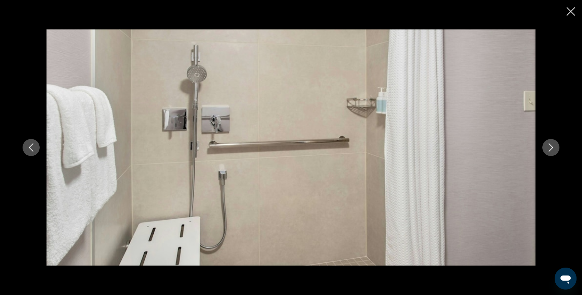
click at [552, 146] on icon "Next image" at bounding box center [551, 147] width 8 height 8
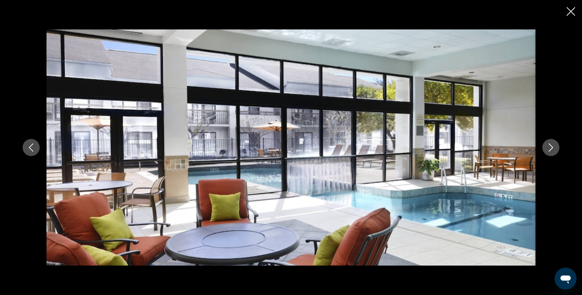
click at [552, 146] on icon "Next image" at bounding box center [551, 147] width 8 height 8
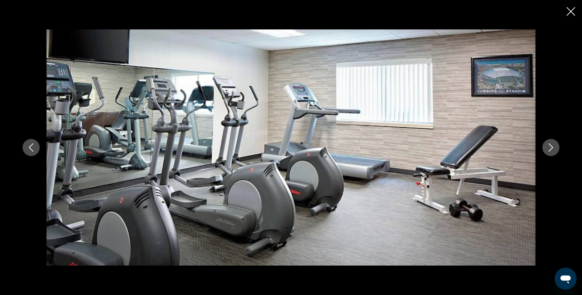
click at [552, 146] on icon "Next image" at bounding box center [551, 147] width 8 height 8
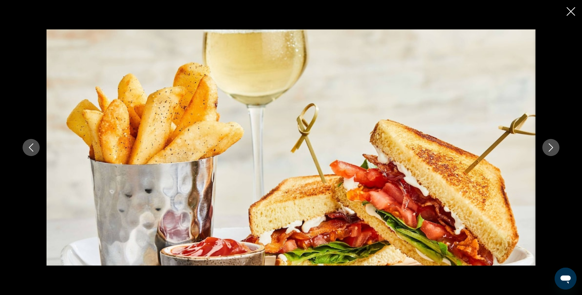
click at [552, 146] on icon "Next image" at bounding box center [551, 147] width 8 height 8
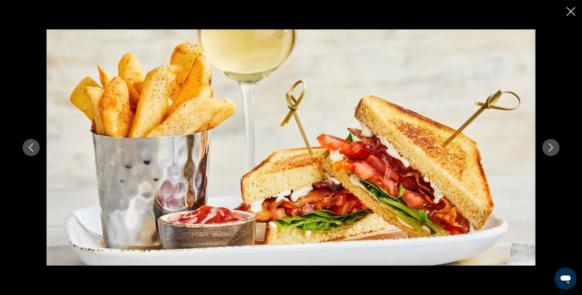
scroll to position [210, 0]
click at [552, 146] on icon "Next image" at bounding box center [551, 147] width 8 height 8
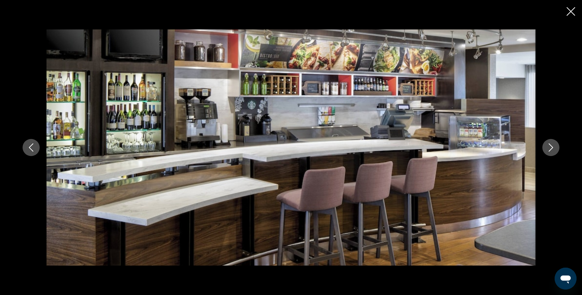
scroll to position [211, 0]
click at [566, 16] on div "Main content" at bounding box center [291, 147] width 582 height 295
click at [571, 10] on icon "Close slideshow" at bounding box center [570, 11] width 9 height 9
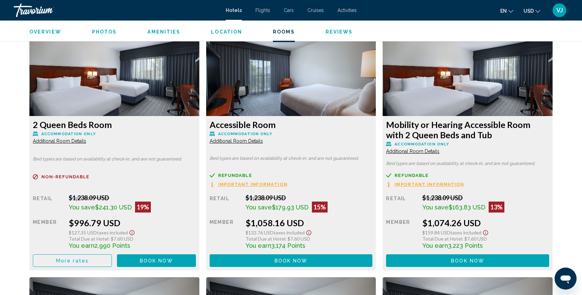
scroll to position [912, 0]
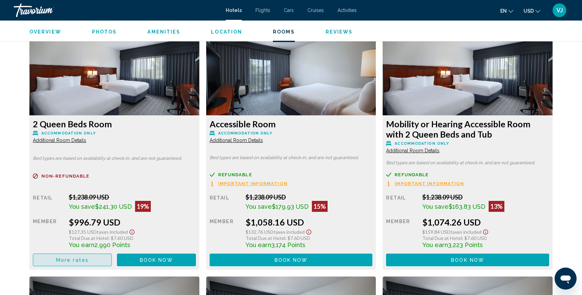
click at [80, 257] on span "More rates" at bounding box center [72, 259] width 32 height 5
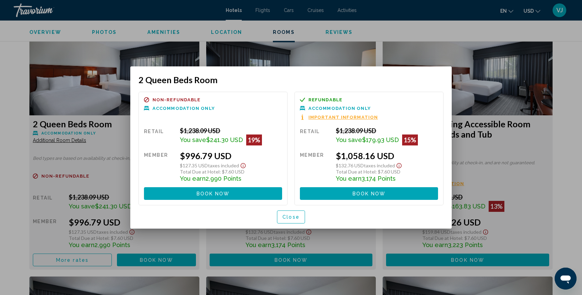
click at [83, 71] on div at bounding box center [291, 147] width 582 height 295
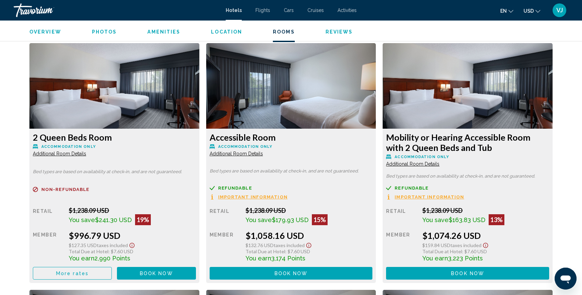
scroll to position [899, 0]
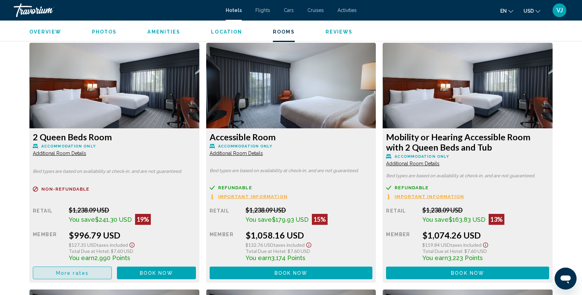
click at [78, 273] on span "More rates" at bounding box center [72, 272] width 32 height 5
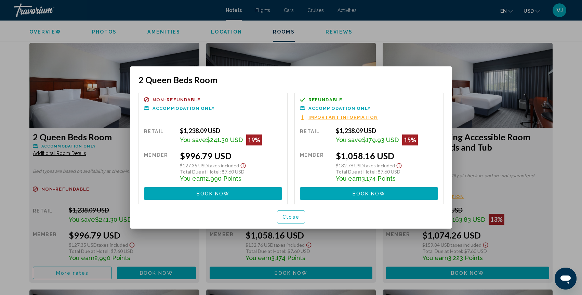
scroll to position [0, 0]
click at [149, 57] on div at bounding box center [291, 147] width 582 height 295
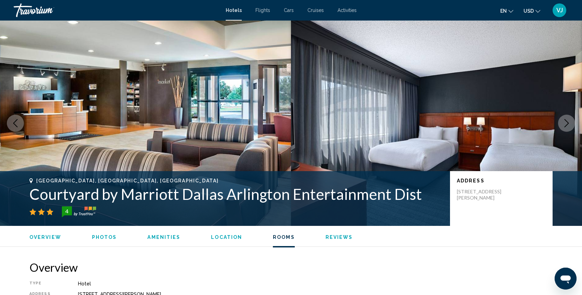
scroll to position [899, 0]
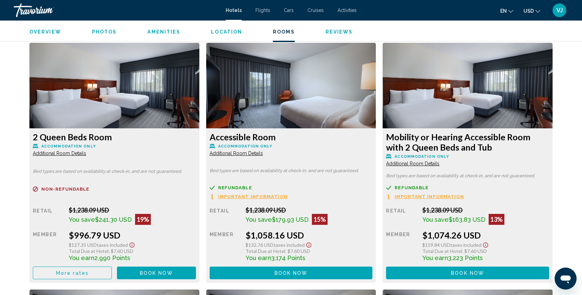
click at [59, 155] on span "Additional Room Details" at bounding box center [59, 152] width 53 height 5
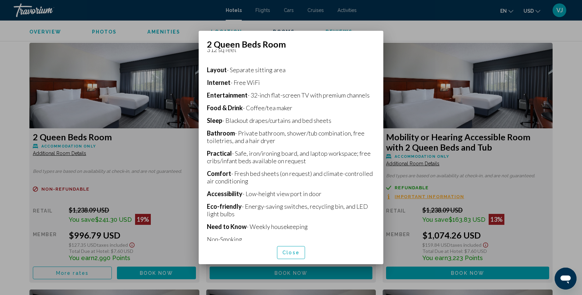
scroll to position [150, 0]
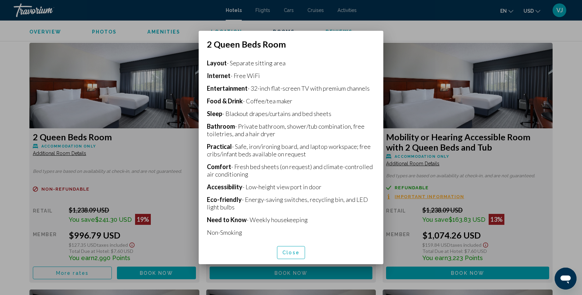
click at [295, 250] on span "Close" at bounding box center [290, 252] width 17 height 5
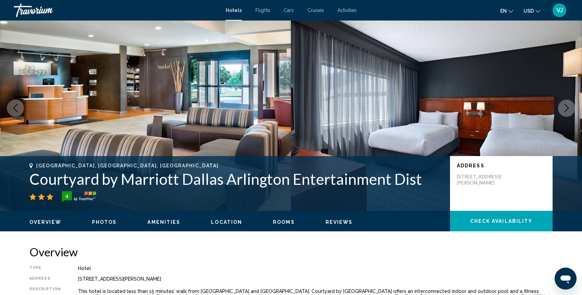
scroll to position [0, 0]
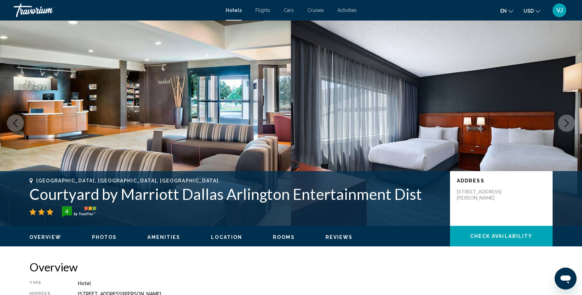
click at [230, 11] on span "Hotels" at bounding box center [234, 10] width 16 height 5
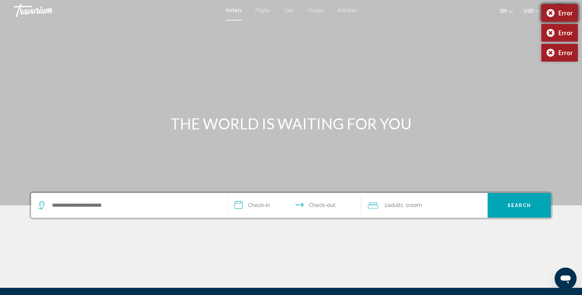
drag, startPoint x: 547, startPoint y: 10, endPoint x: 550, endPoint y: 17, distance: 7.5
click at [549, 14] on div "Error" at bounding box center [559, 13] width 37 height 18
click at [550, 33] on div "Error" at bounding box center [559, 33] width 37 height 18
drag, startPoint x: 549, startPoint y: 9, endPoint x: 550, endPoint y: 19, distance: 10.3
click at [550, 13] on div "Error" at bounding box center [559, 13] width 37 height 18
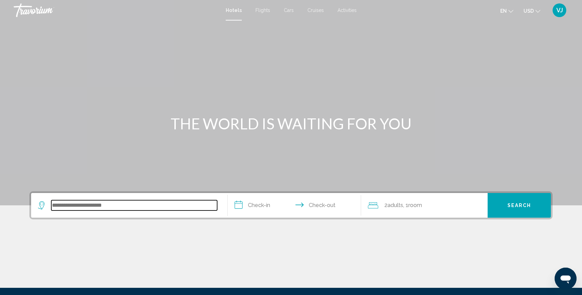
click at [152, 209] on input "Search widget" at bounding box center [134, 205] width 166 height 10
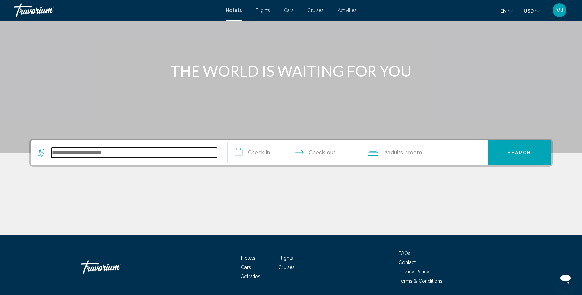
scroll to position [77, 0]
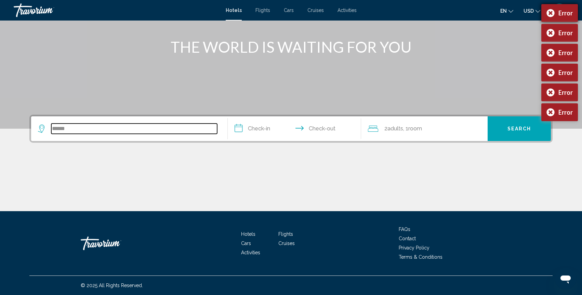
type input "******"
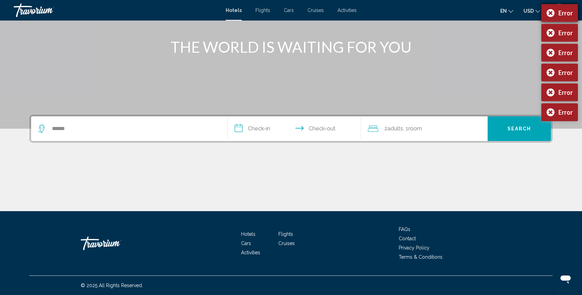
drag, startPoint x: 552, startPoint y: 14, endPoint x: 551, endPoint y: 19, distance: 4.6
click at [552, 15] on div "Error" at bounding box center [559, 13] width 37 height 18
drag, startPoint x: 549, startPoint y: 33, endPoint x: 549, endPoint y: 38, distance: 5.5
click at [549, 34] on div "Error" at bounding box center [559, 33] width 37 height 18
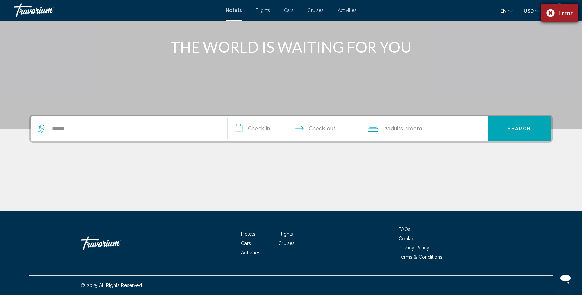
click at [546, 12] on div "Error" at bounding box center [559, 13] width 37 height 18
